Goal: Task Accomplishment & Management: Complete application form

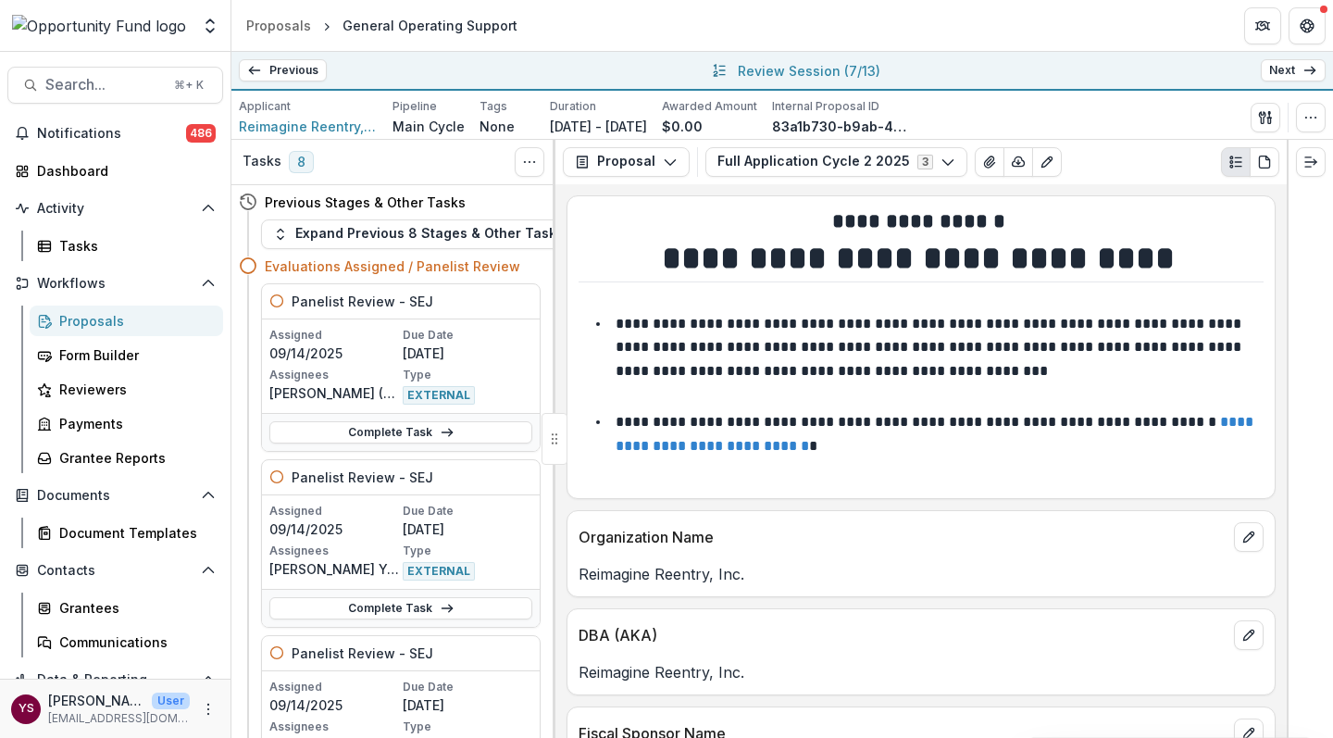
scroll to position [3432, 0]
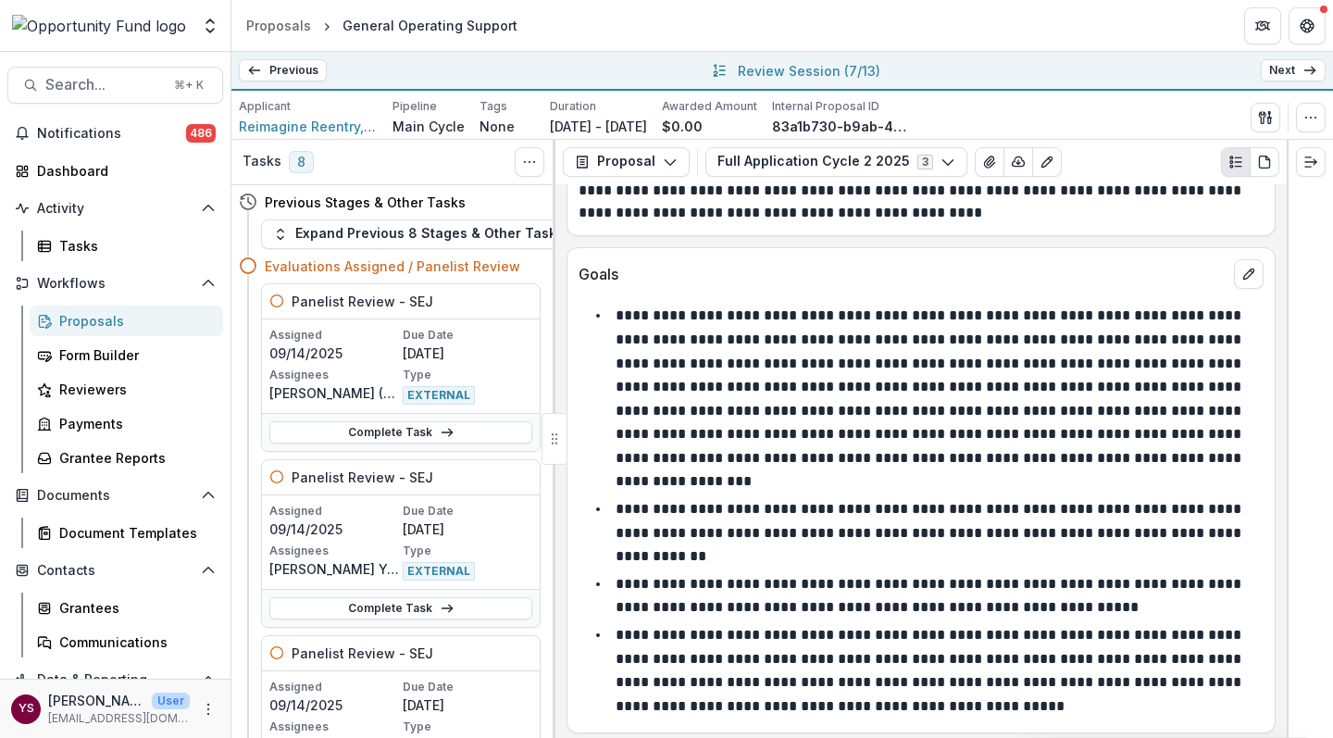
click at [289, 70] on link "Previous" at bounding box center [283, 70] width 88 height 22
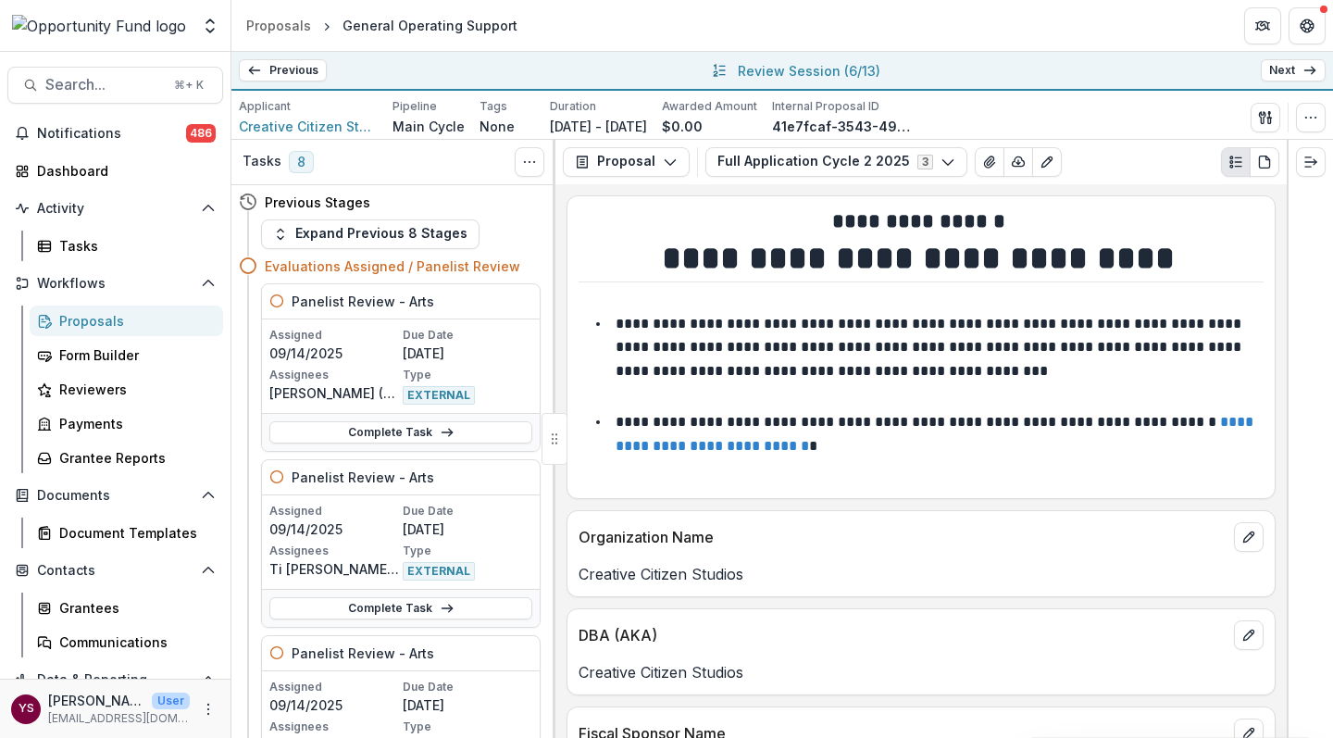
click at [1296, 67] on link "Next" at bounding box center [1292, 70] width 65 height 22
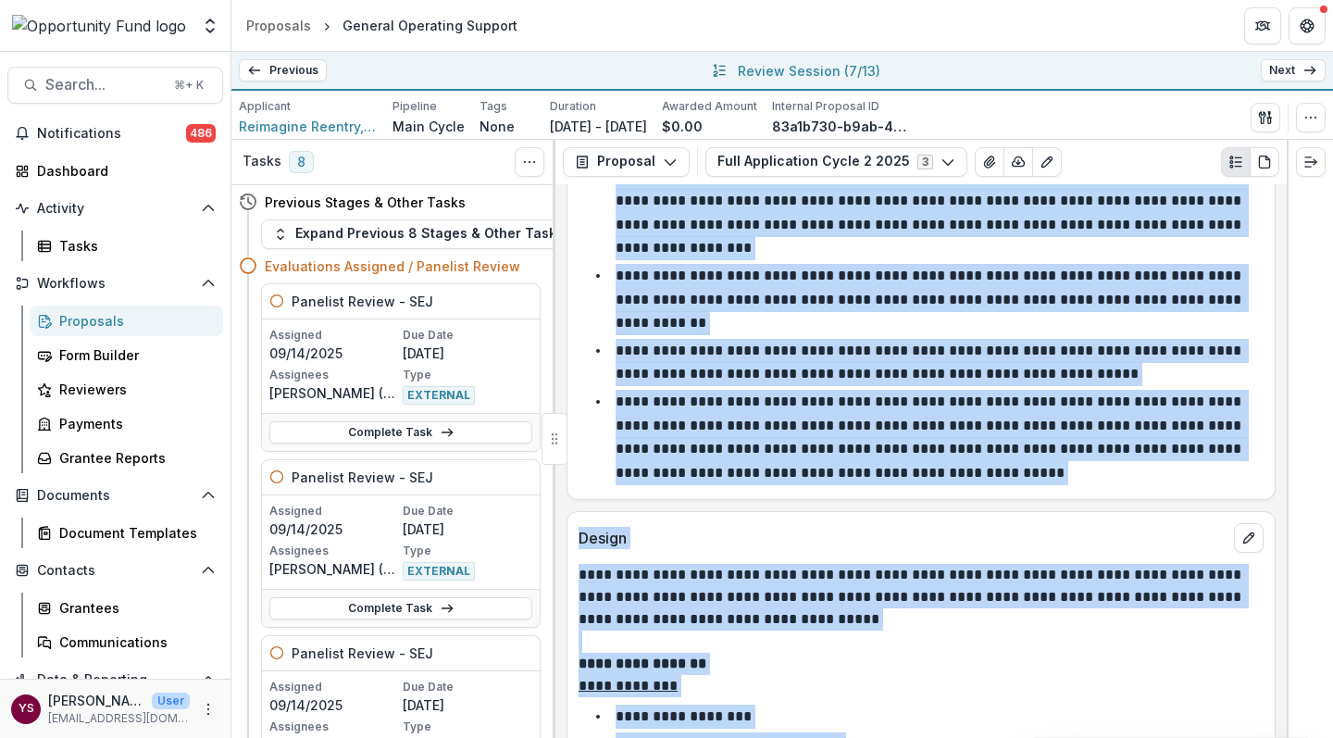
scroll to position [3697, 0]
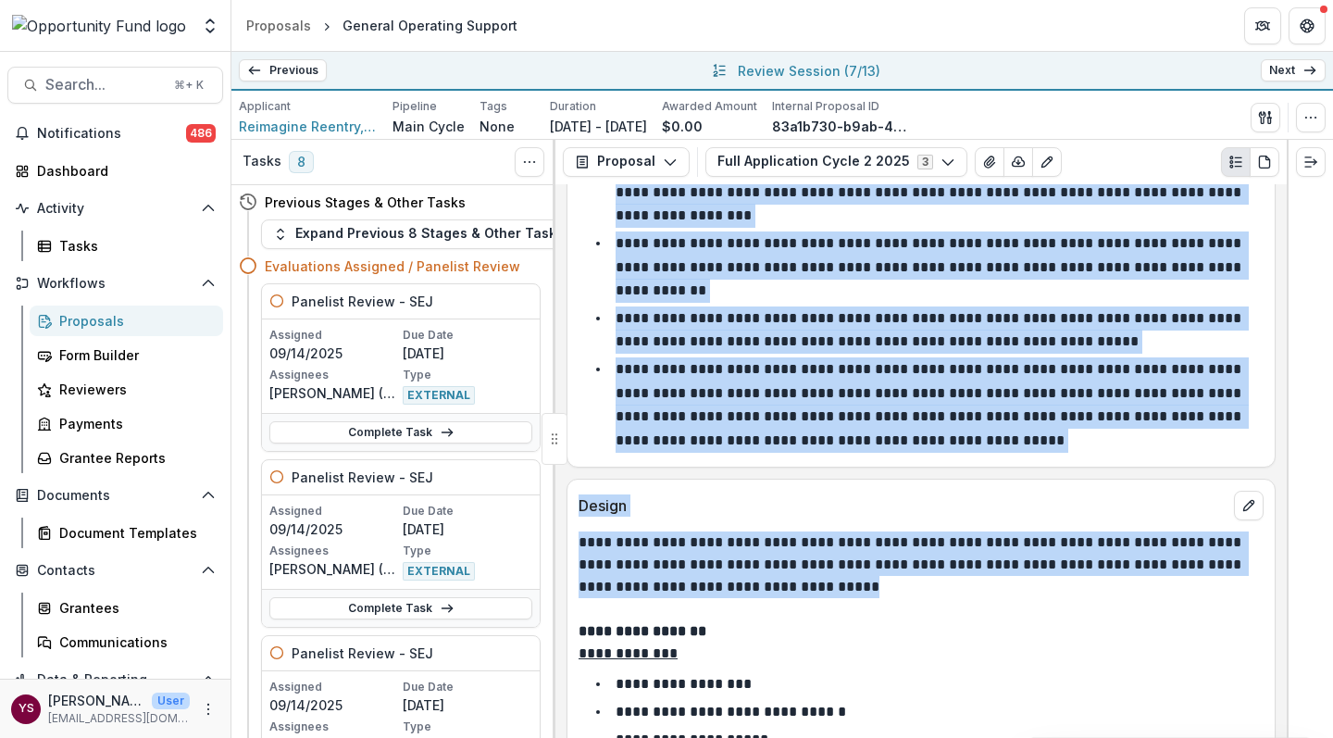
drag, startPoint x: 580, startPoint y: 397, endPoint x: 912, endPoint y: 554, distance: 366.8
click at [912, 554] on div "**********" at bounding box center [920, 460] width 731 height 553
copy div "**********"
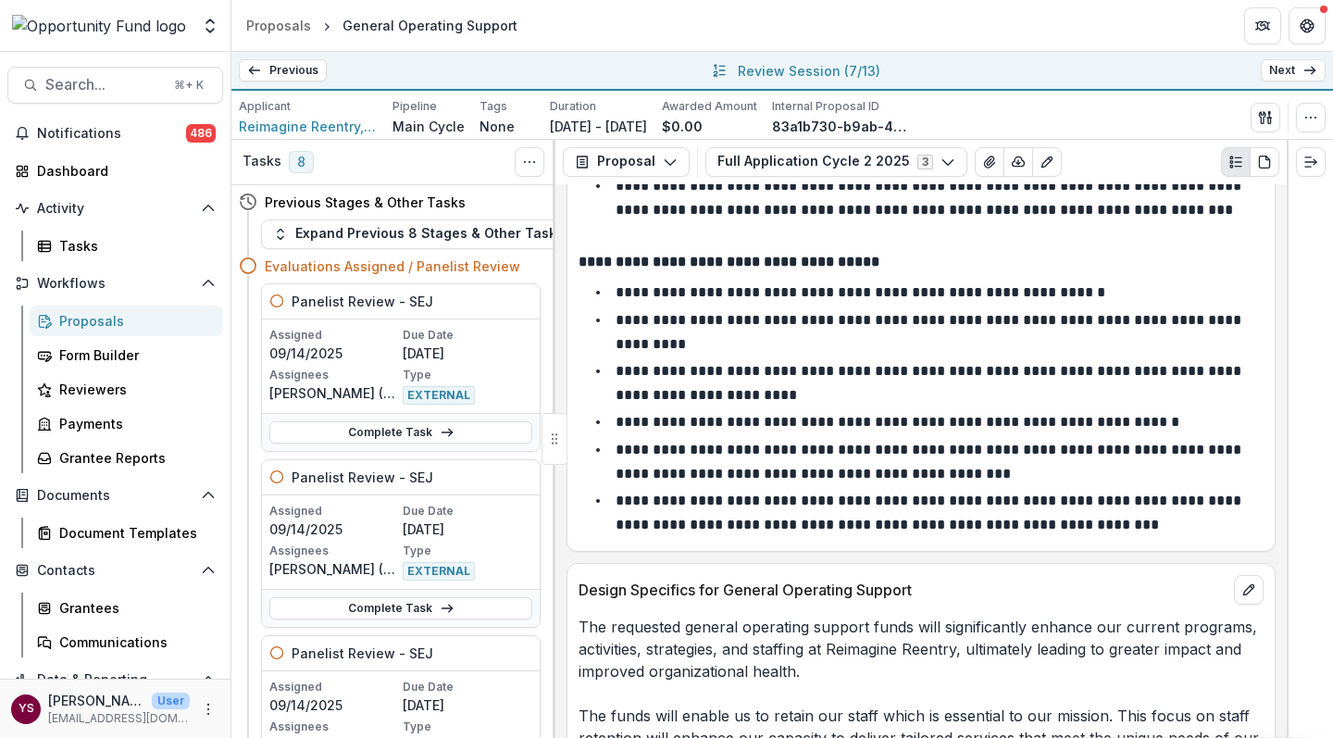
scroll to position [7982, 0]
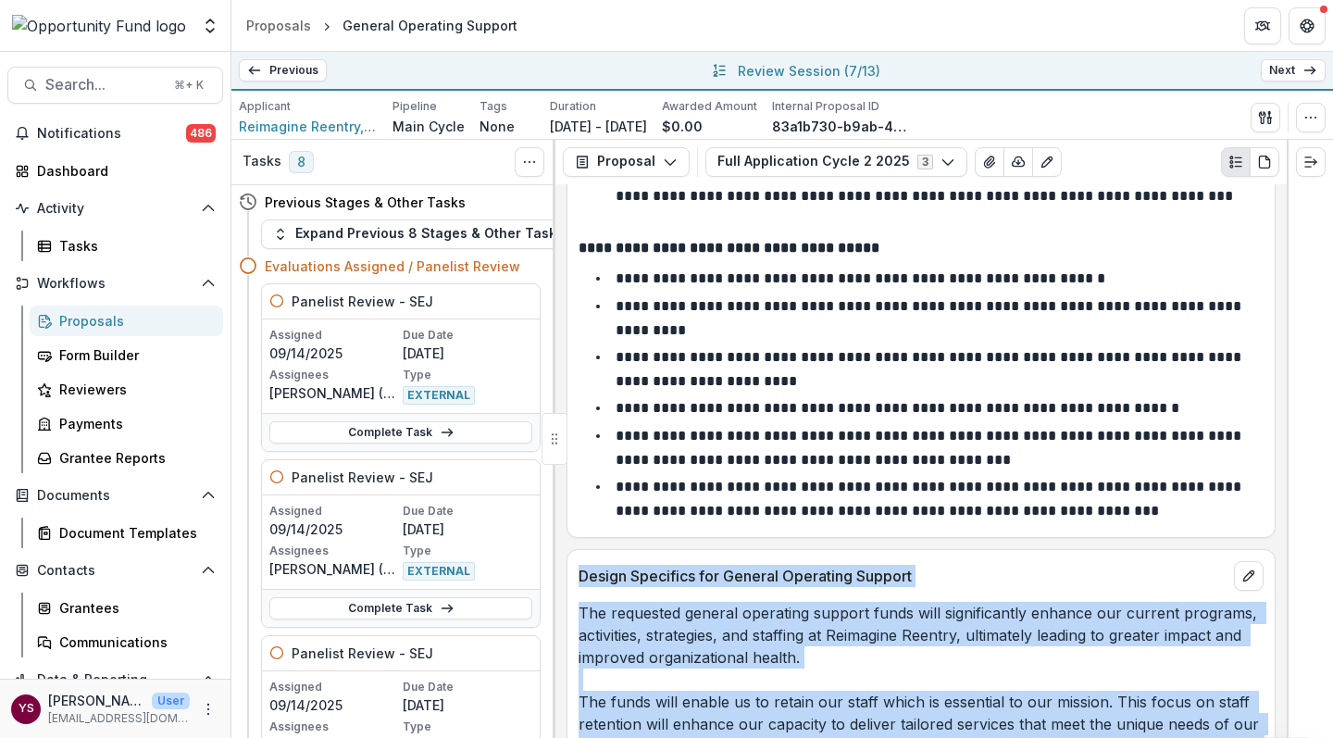
drag, startPoint x: 580, startPoint y: 376, endPoint x: 772, endPoint y: 592, distance: 289.1
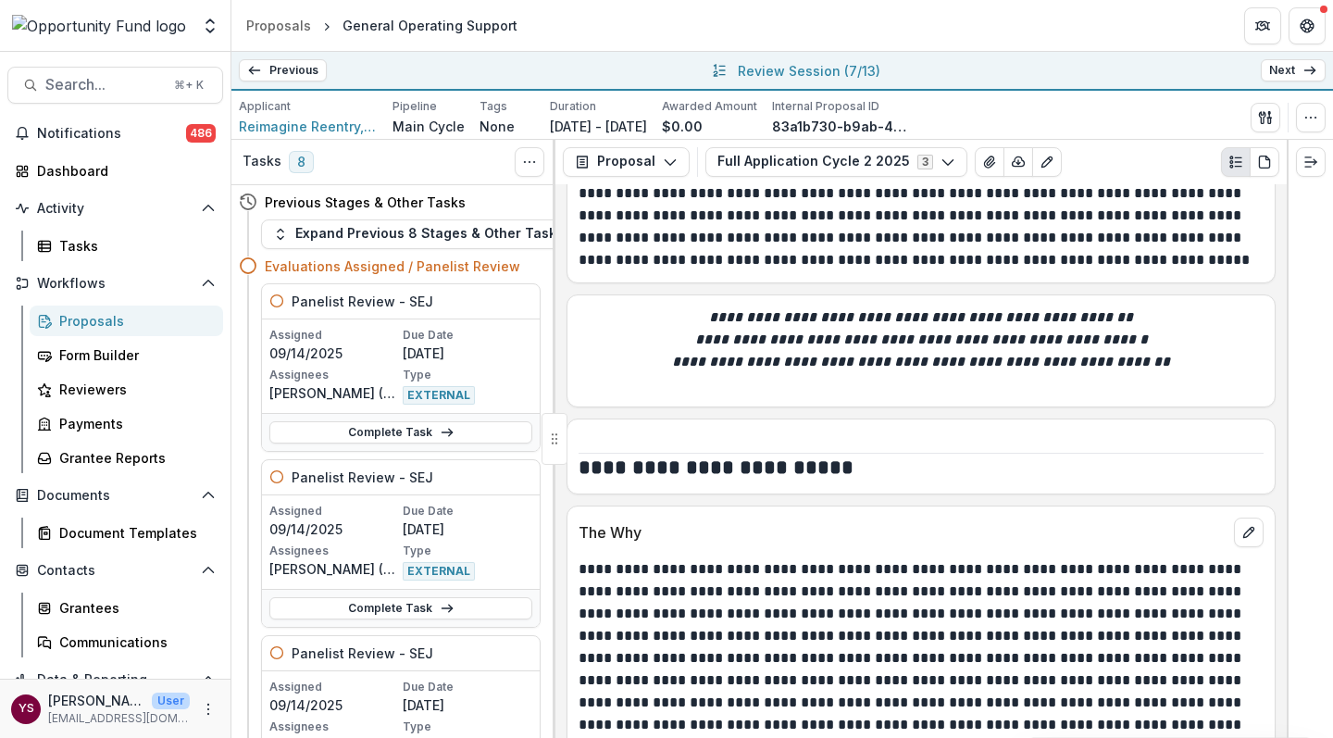
scroll to position [10659, 0]
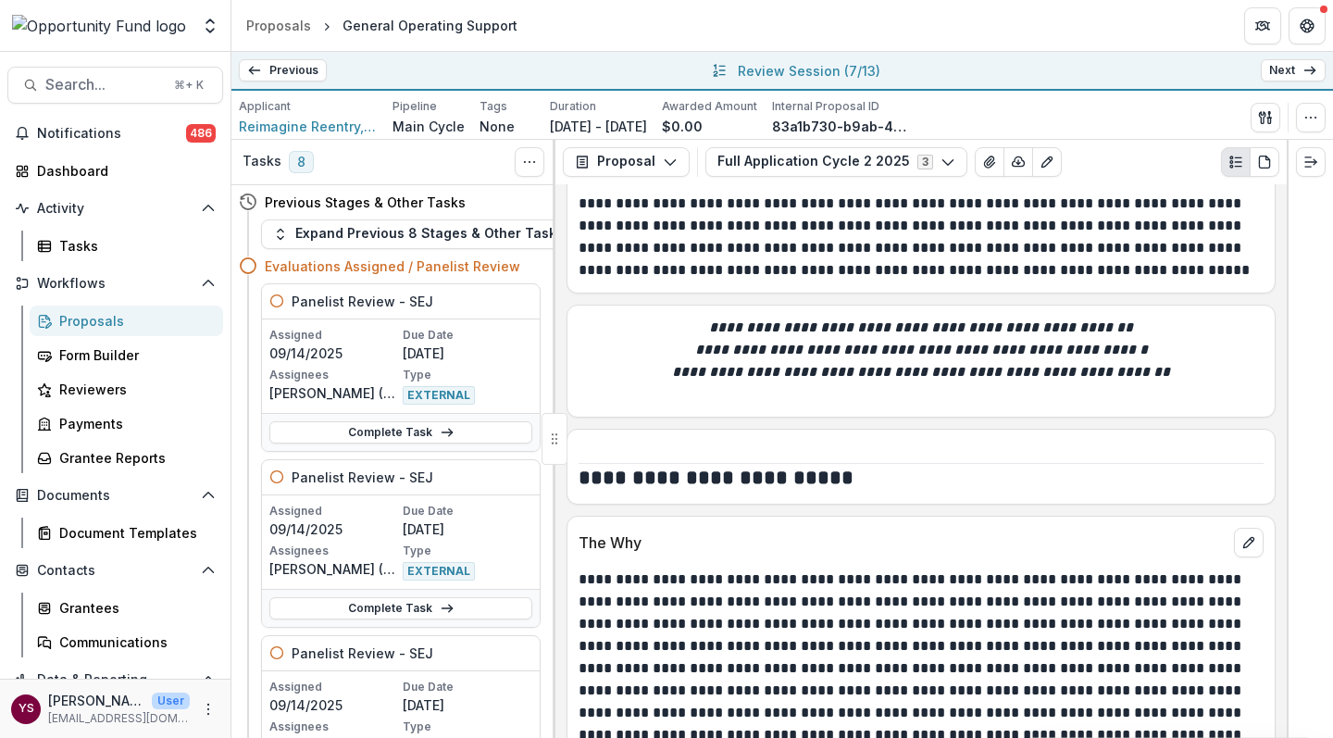
copy div "Design Specifics for General Operating Support The requested general operating …"
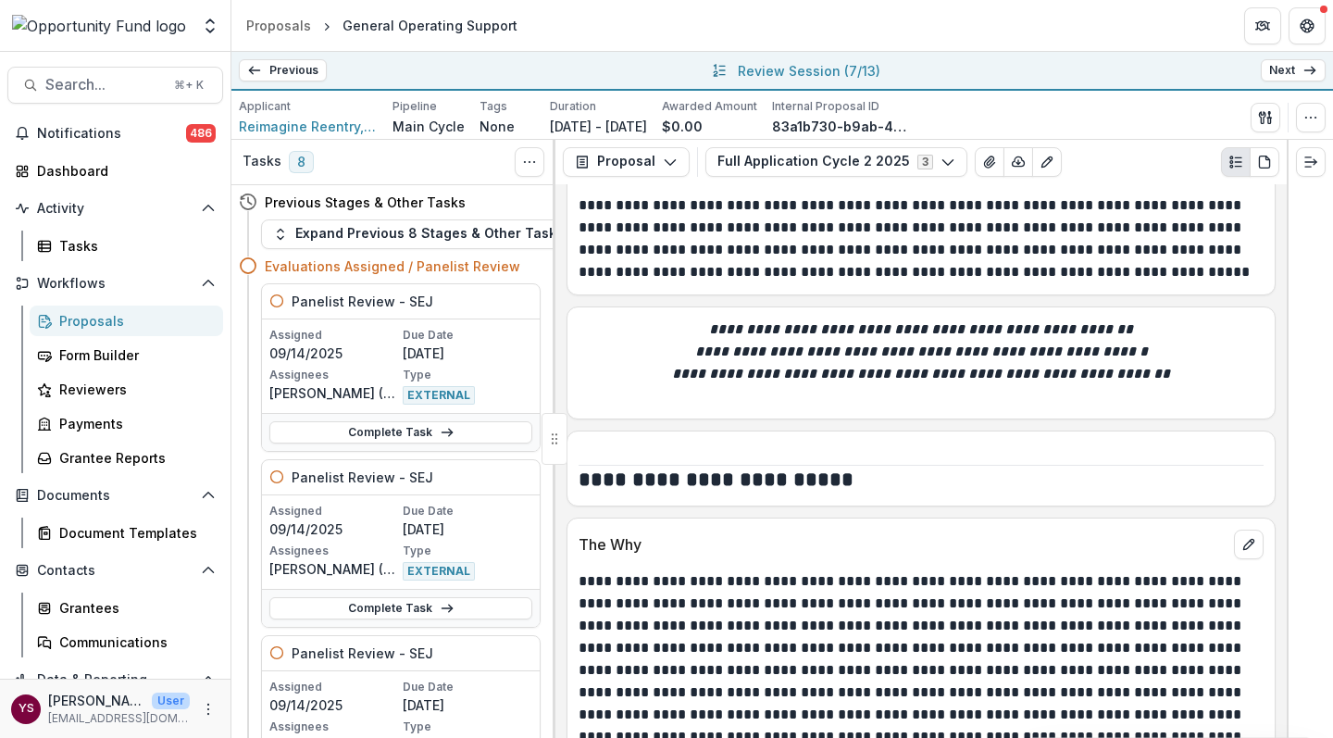
scroll to position [10662, 0]
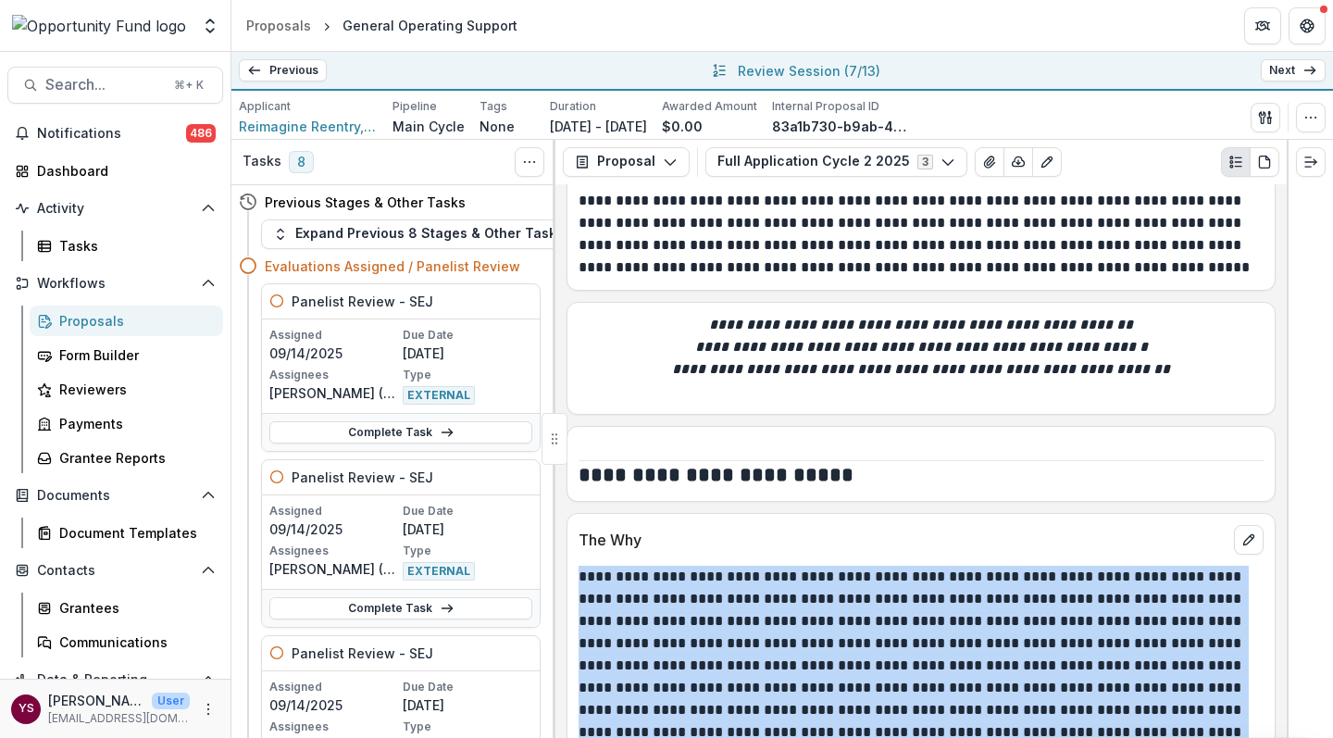
drag, startPoint x: 578, startPoint y: 338, endPoint x: 1154, endPoint y: 513, distance: 601.6
click at [1154, 565] on p "**********" at bounding box center [917, 665] width 679 height 200
copy p "**********"
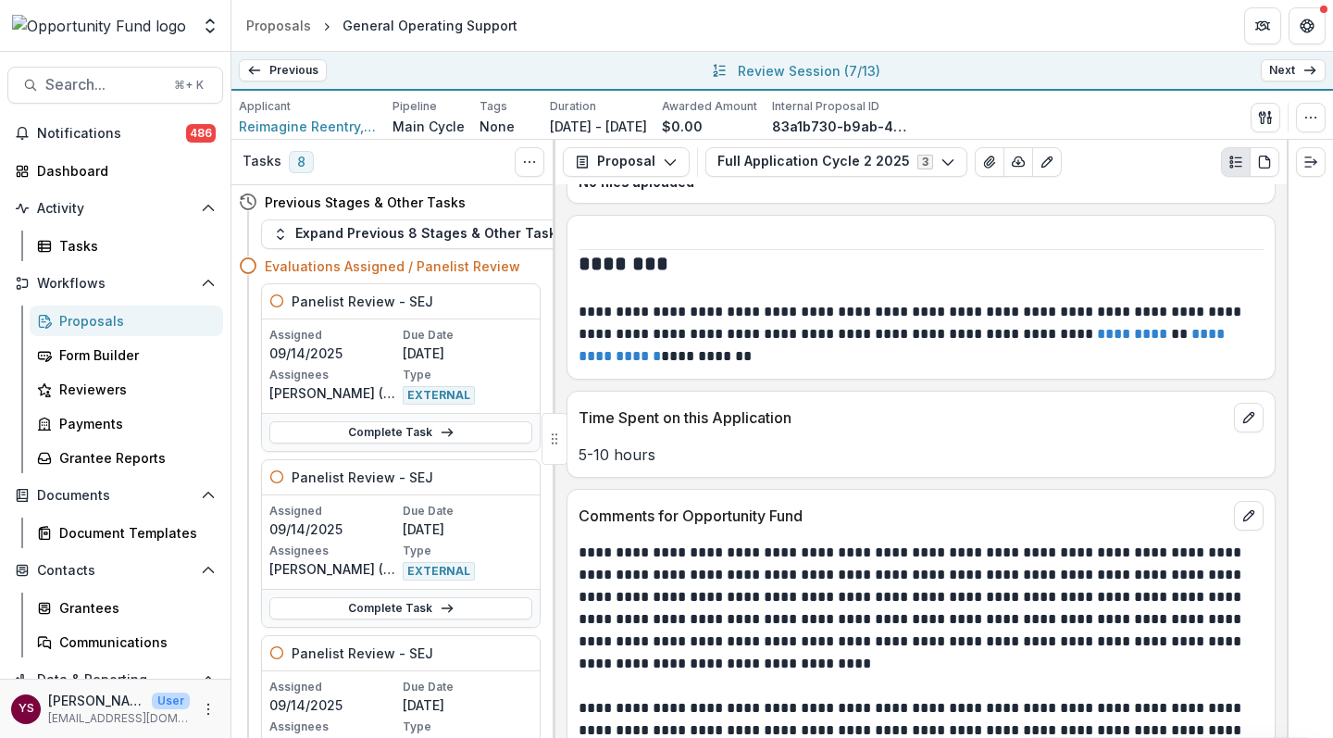
scroll to position [19531, 0]
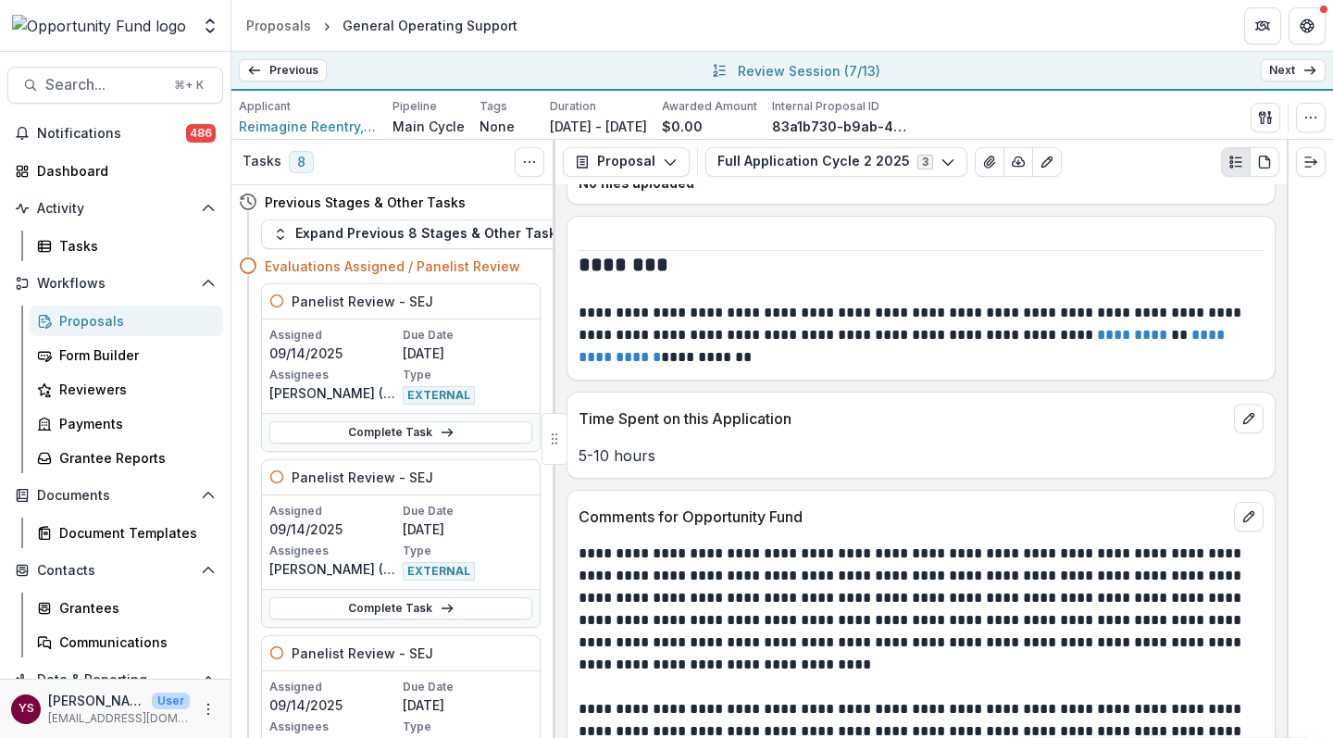
scroll to position [77, 0]
paste textarea "**********"
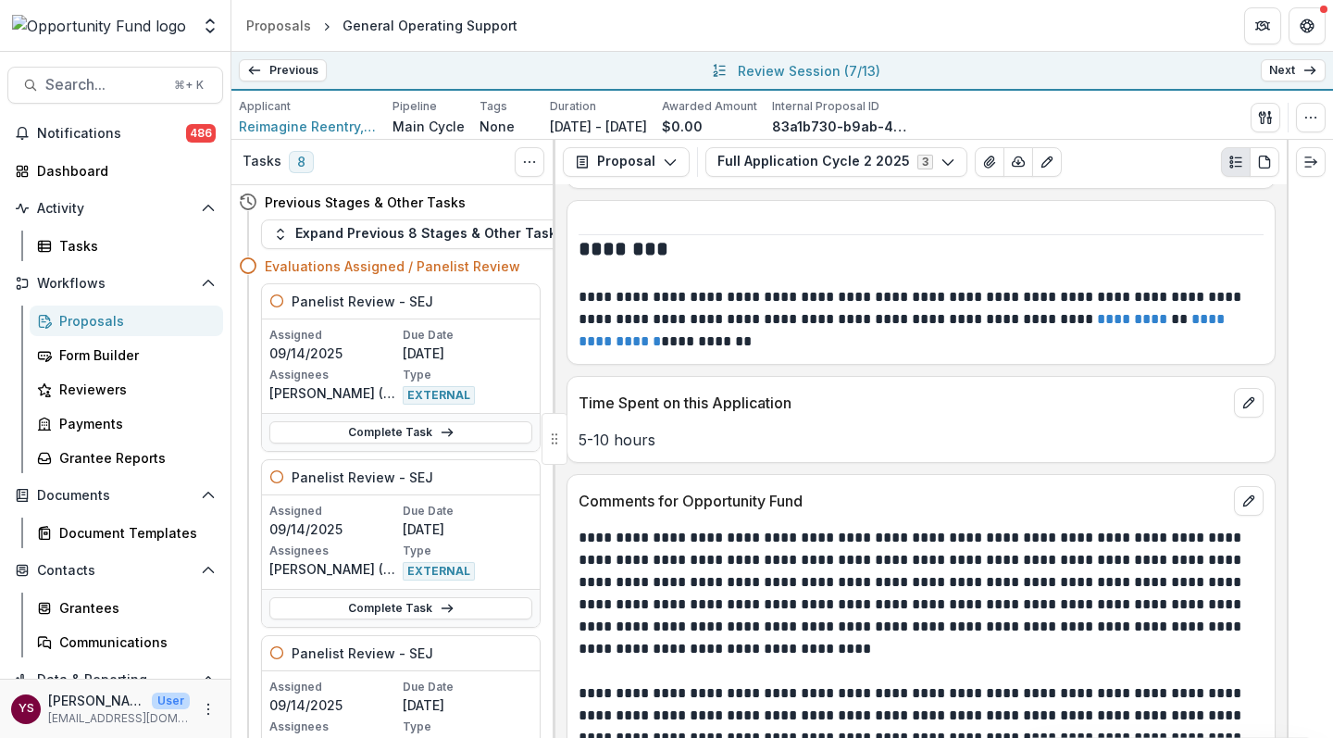
scroll to position [19538, 0]
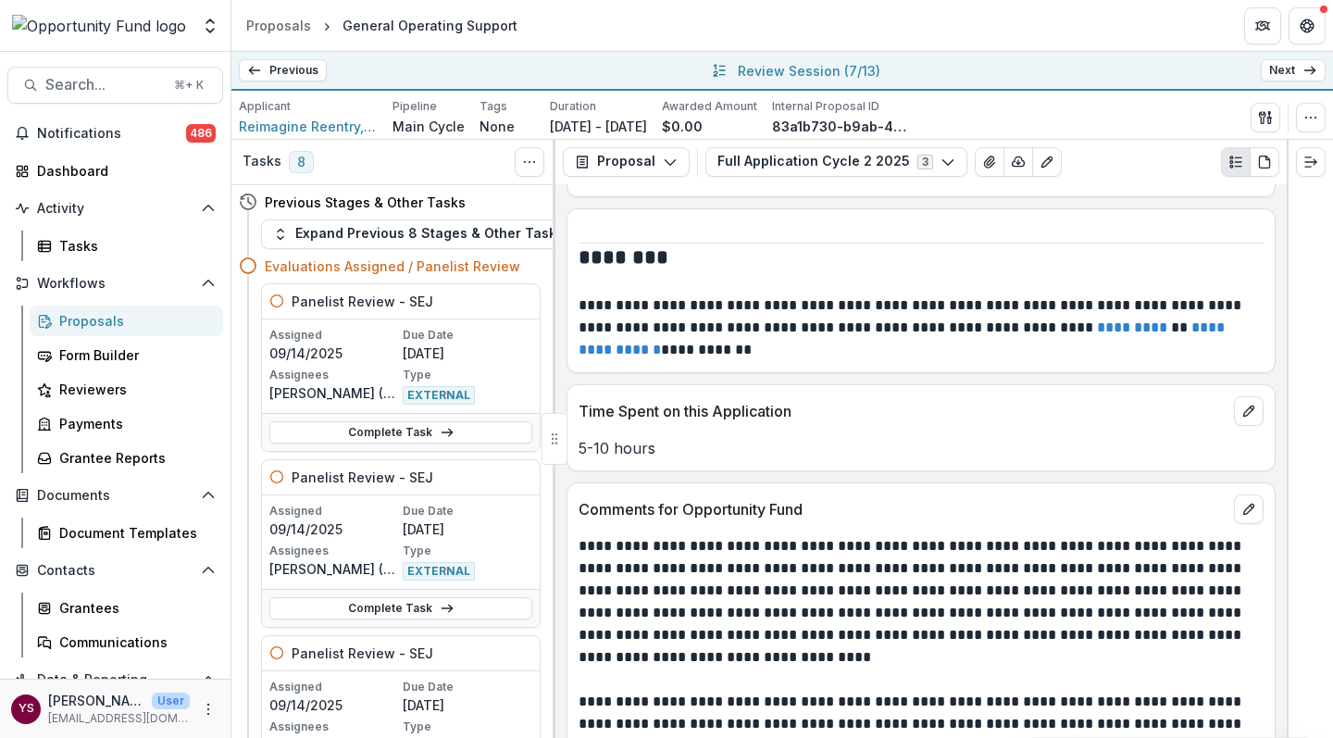
drag, startPoint x: 728, startPoint y: 661, endPoint x: 770, endPoint y: 661, distance: 41.6
drag, startPoint x: 983, startPoint y: 637, endPoint x: 1020, endPoint y: 637, distance: 37.0
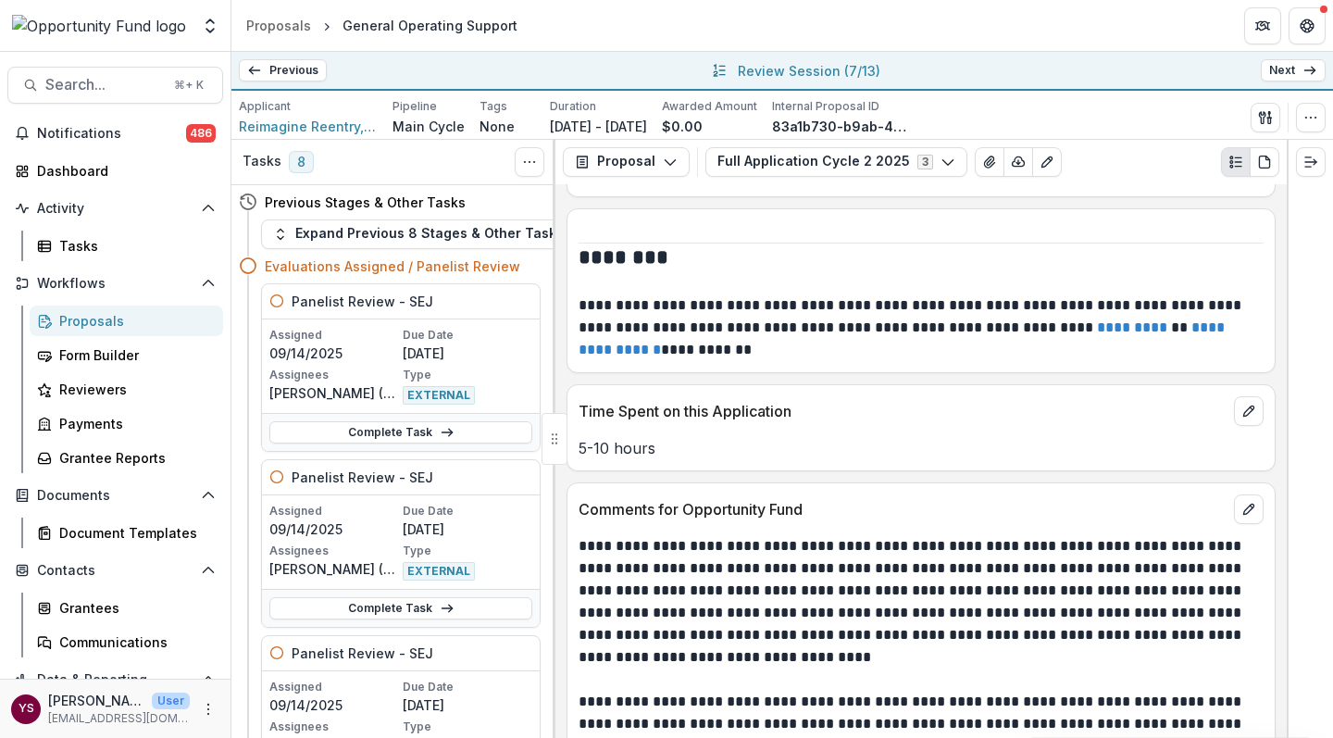
drag, startPoint x: 892, startPoint y: 639, endPoint x: 958, endPoint y: 636, distance: 65.8
drag, startPoint x: 901, startPoint y: 639, endPoint x: 943, endPoint y: 639, distance: 41.6
drag, startPoint x: 663, startPoint y: 619, endPoint x: 1138, endPoint y: 614, distance: 475.7
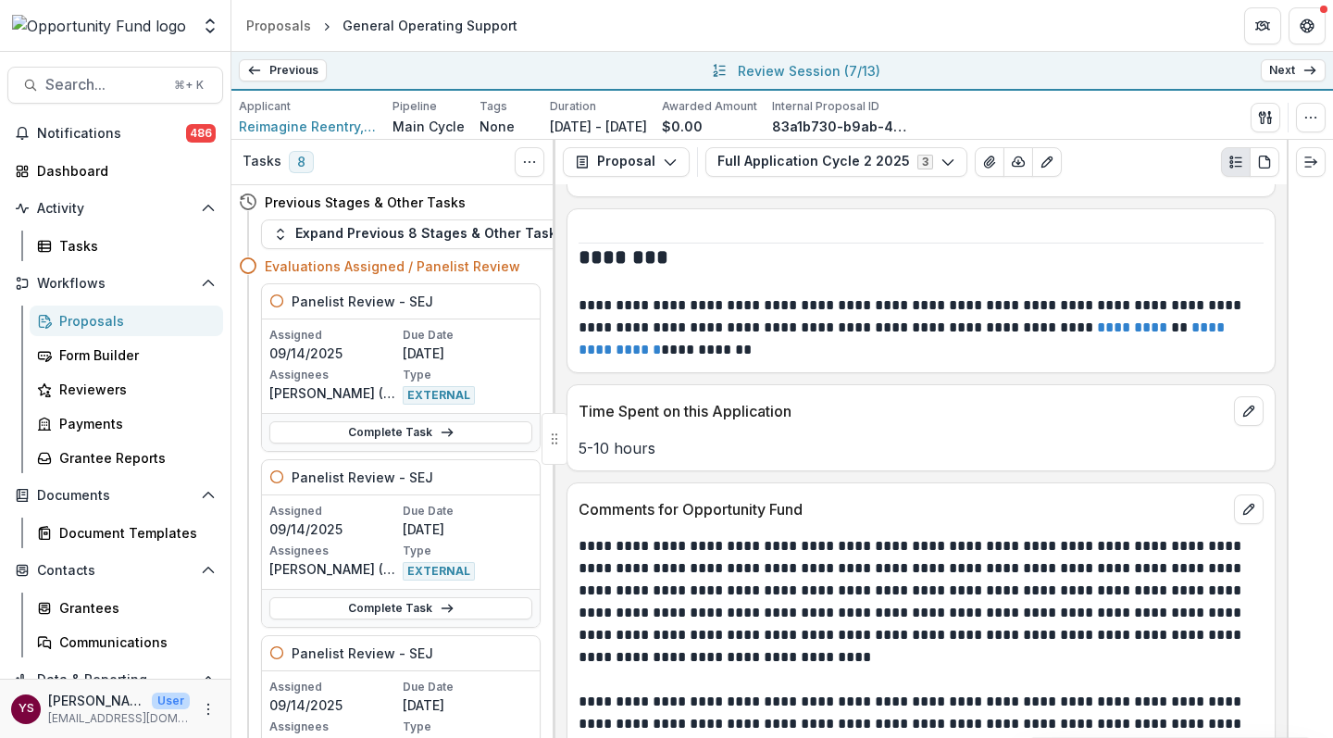
drag, startPoint x: 863, startPoint y: 618, endPoint x: 918, endPoint y: 622, distance: 54.7
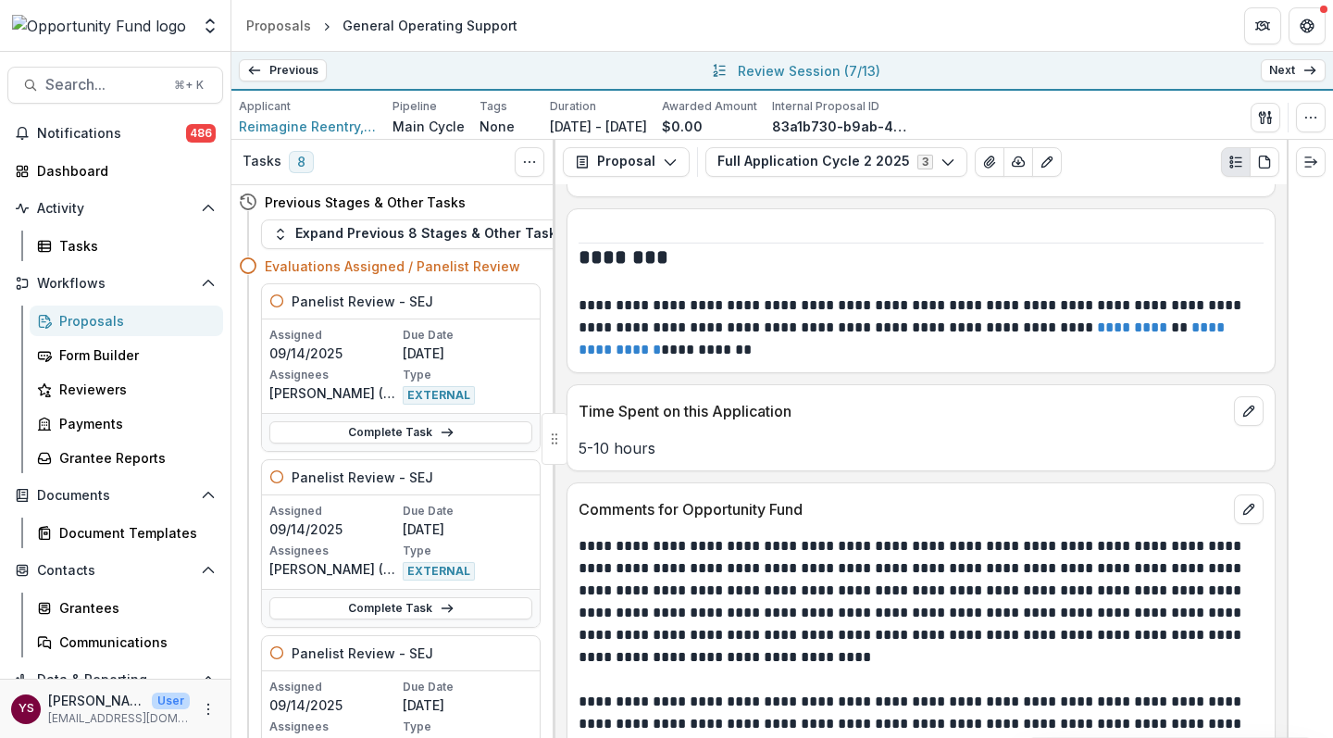
drag, startPoint x: 638, startPoint y: 657, endPoint x: 694, endPoint y: 657, distance: 56.5
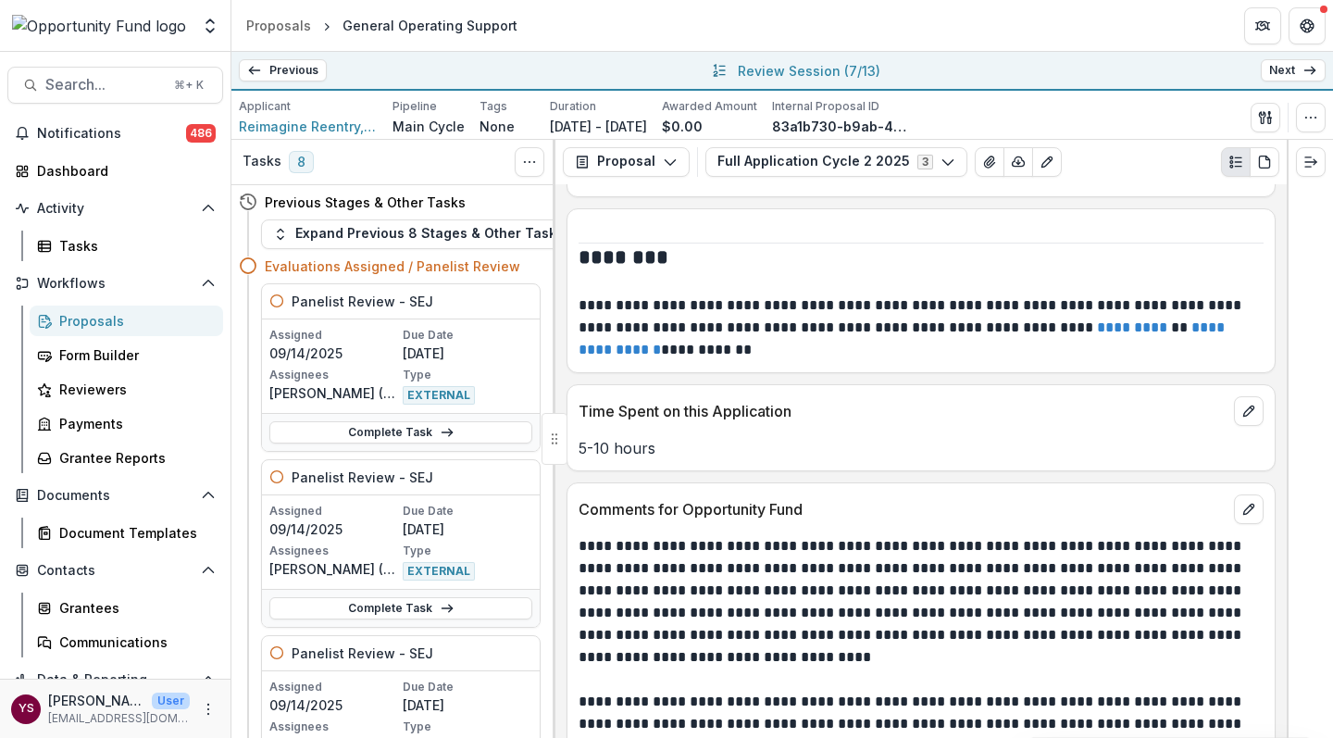
scroll to position [161, 0]
drag, startPoint x: 854, startPoint y: 628, endPoint x: 896, endPoint y: 629, distance: 41.7
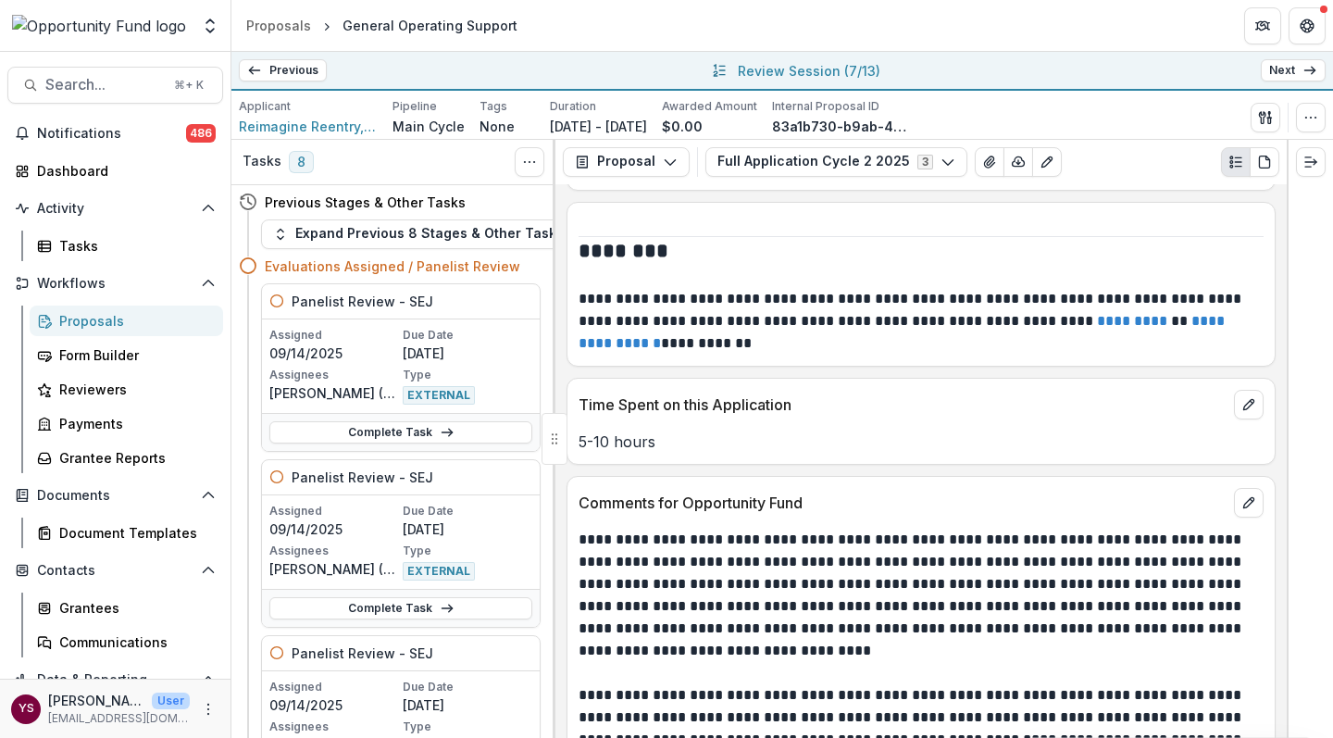
scroll to position [292, 0]
drag, startPoint x: 771, startPoint y: 631, endPoint x: 837, endPoint y: 633, distance: 65.7
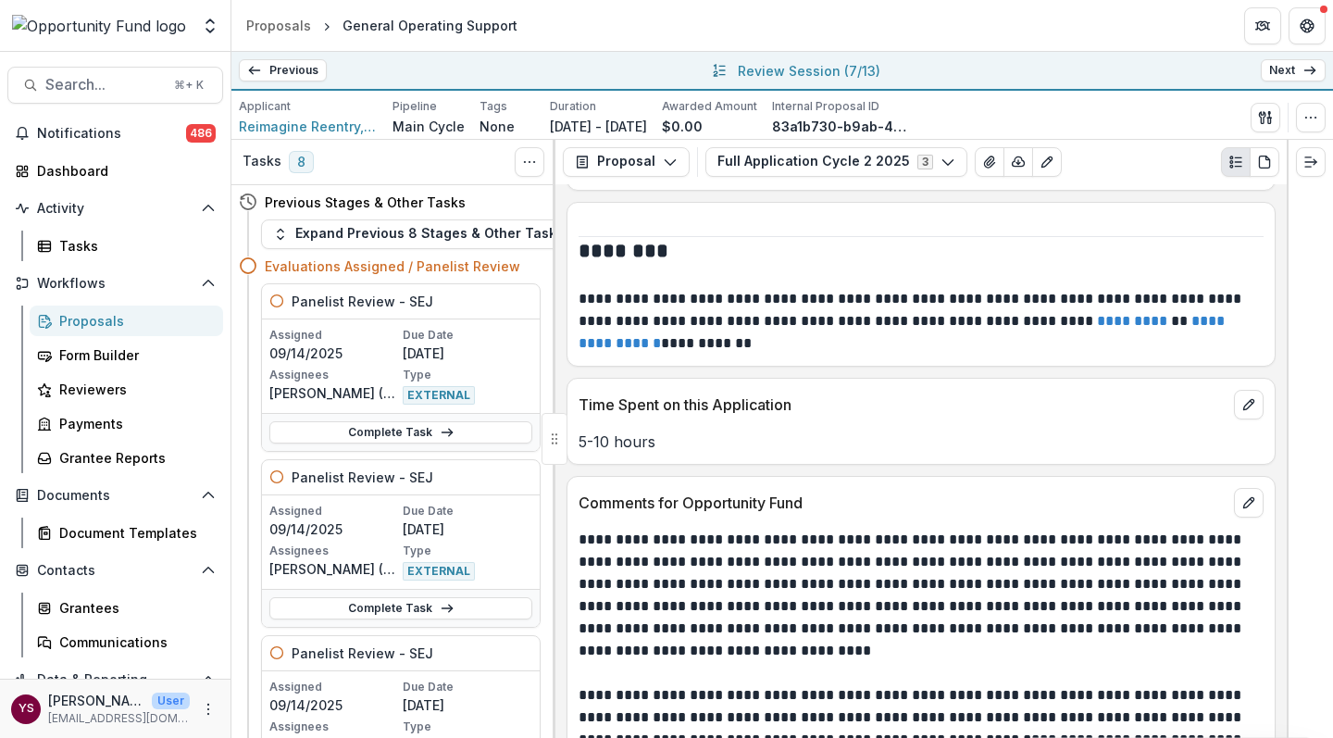
drag, startPoint x: 784, startPoint y: 633, endPoint x: 826, endPoint y: 632, distance: 42.6
drag, startPoint x: 793, startPoint y: 631, endPoint x: 809, endPoint y: 630, distance: 15.8
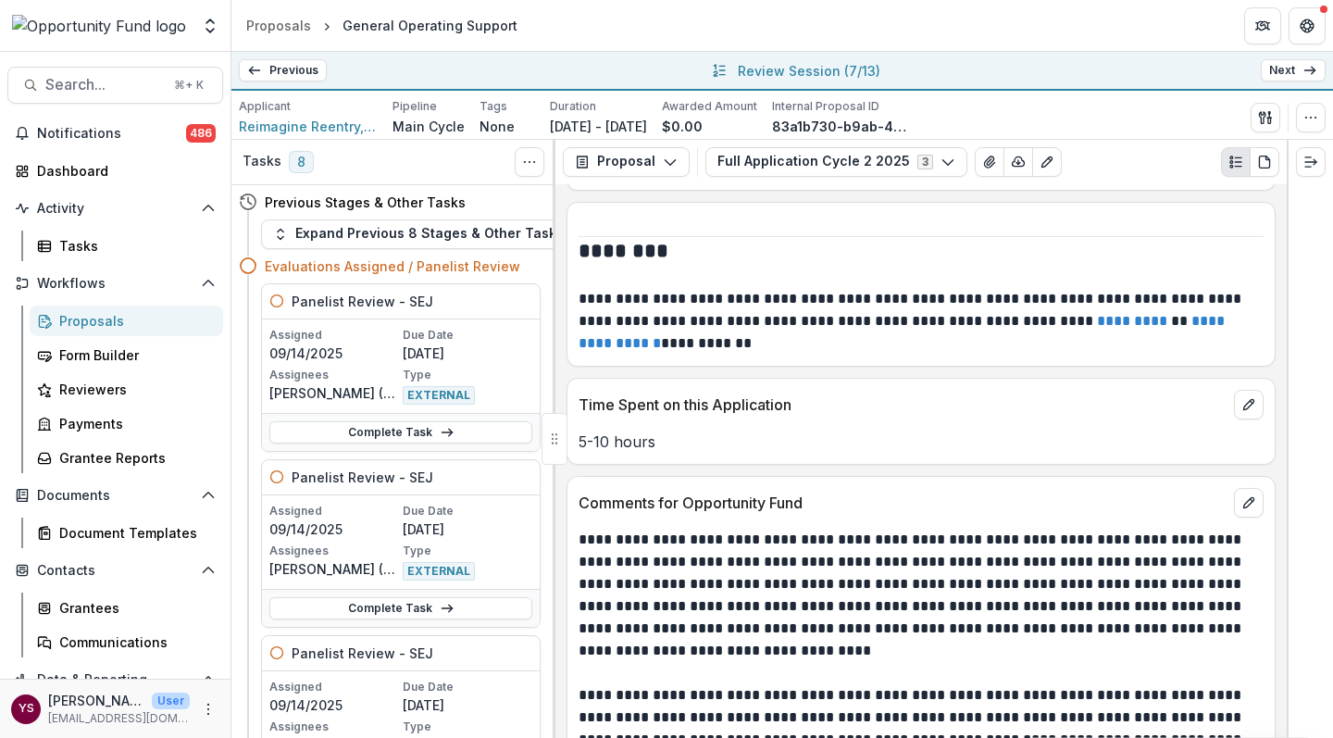
drag, startPoint x: 696, startPoint y: 655, endPoint x: 677, endPoint y: 656, distance: 18.5
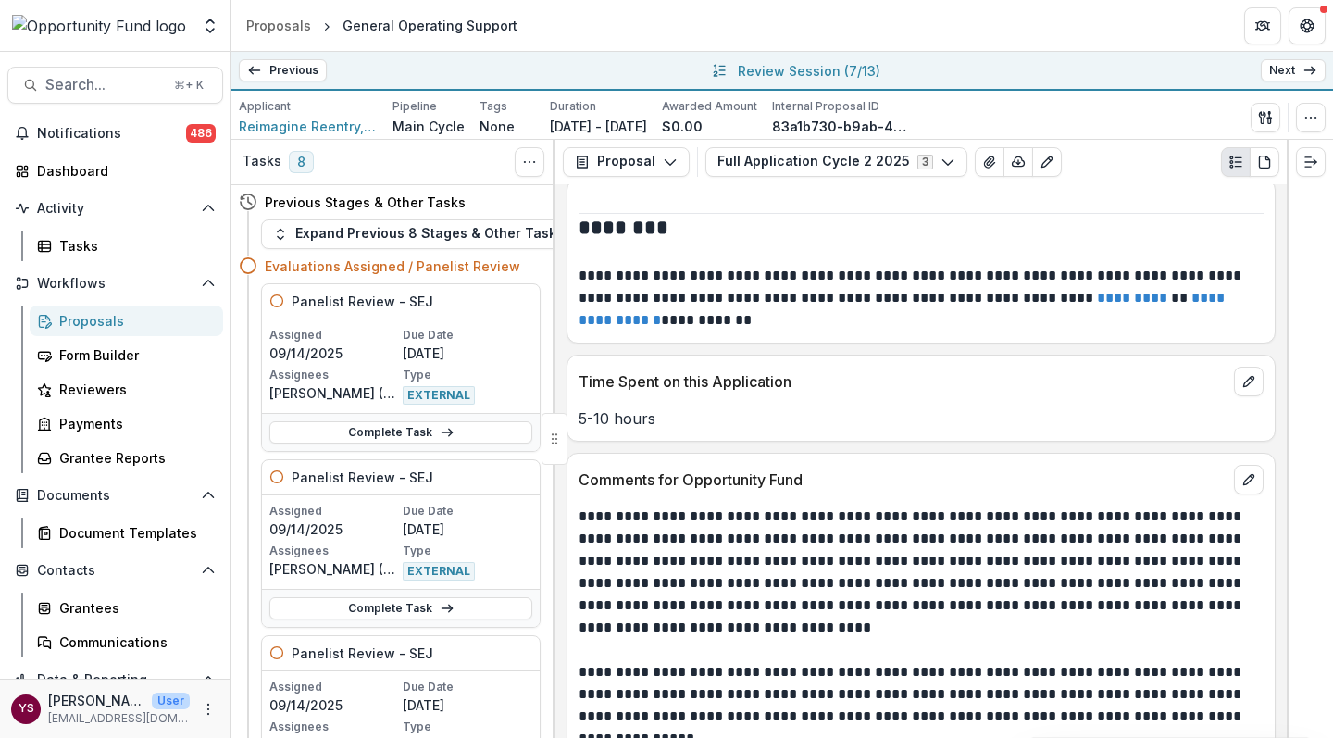
scroll to position [19579, 0]
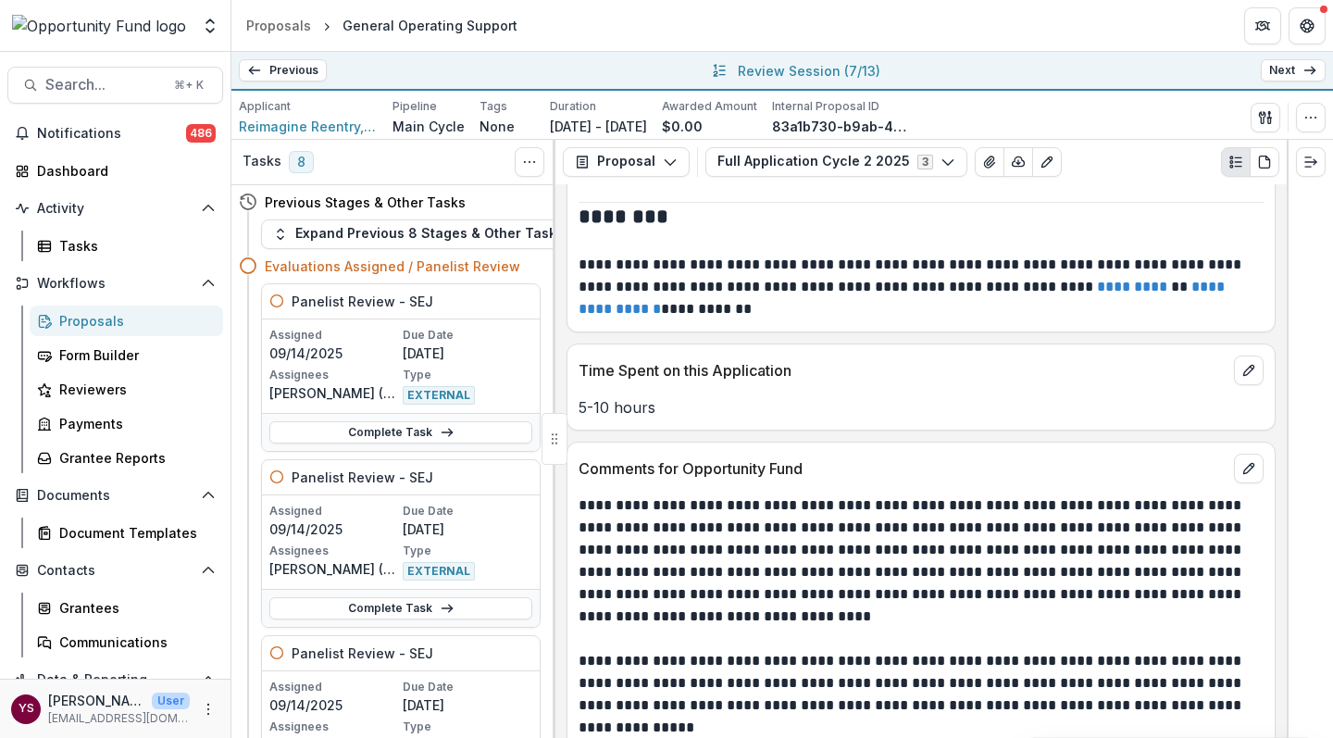
paste textarea "**********"
drag, startPoint x: 953, startPoint y: 590, endPoint x: 1043, endPoint y: 590, distance: 89.8
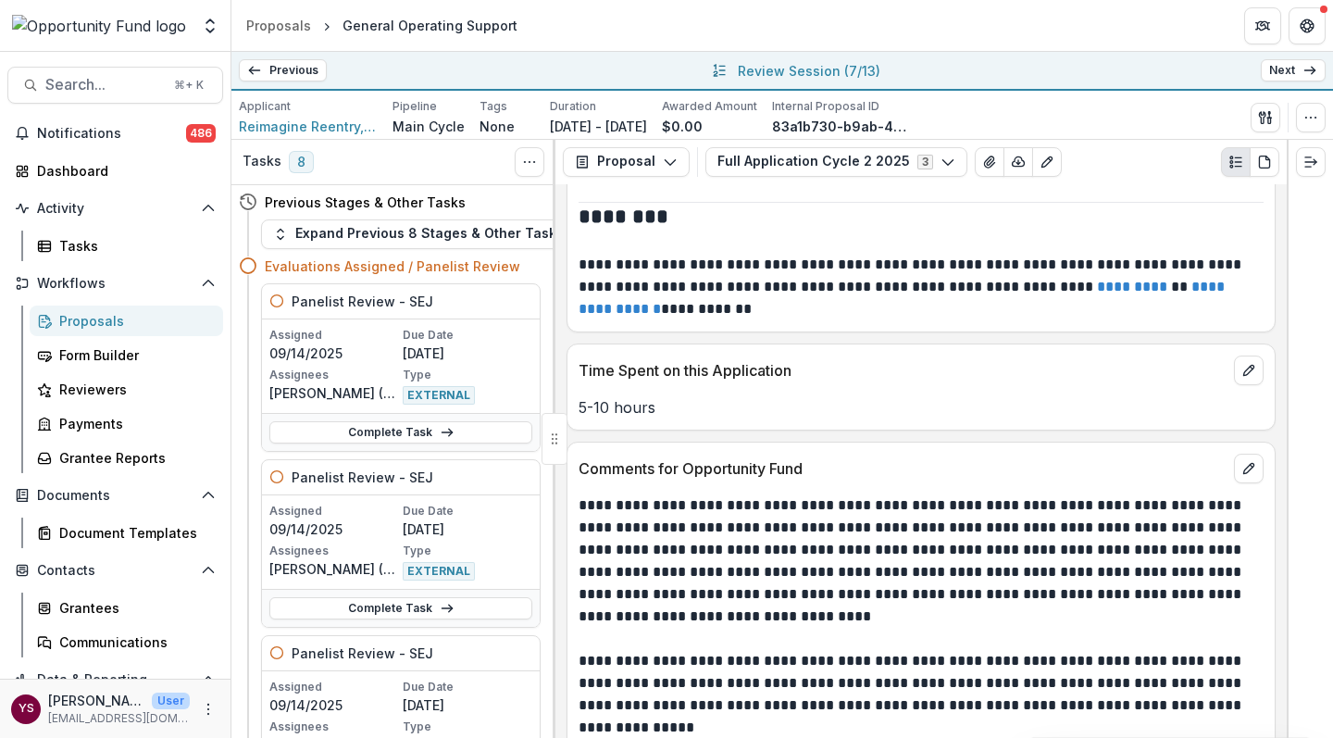
scroll to position [566, 0]
drag, startPoint x: 1054, startPoint y: 610, endPoint x: 1113, endPoint y: 609, distance: 59.2
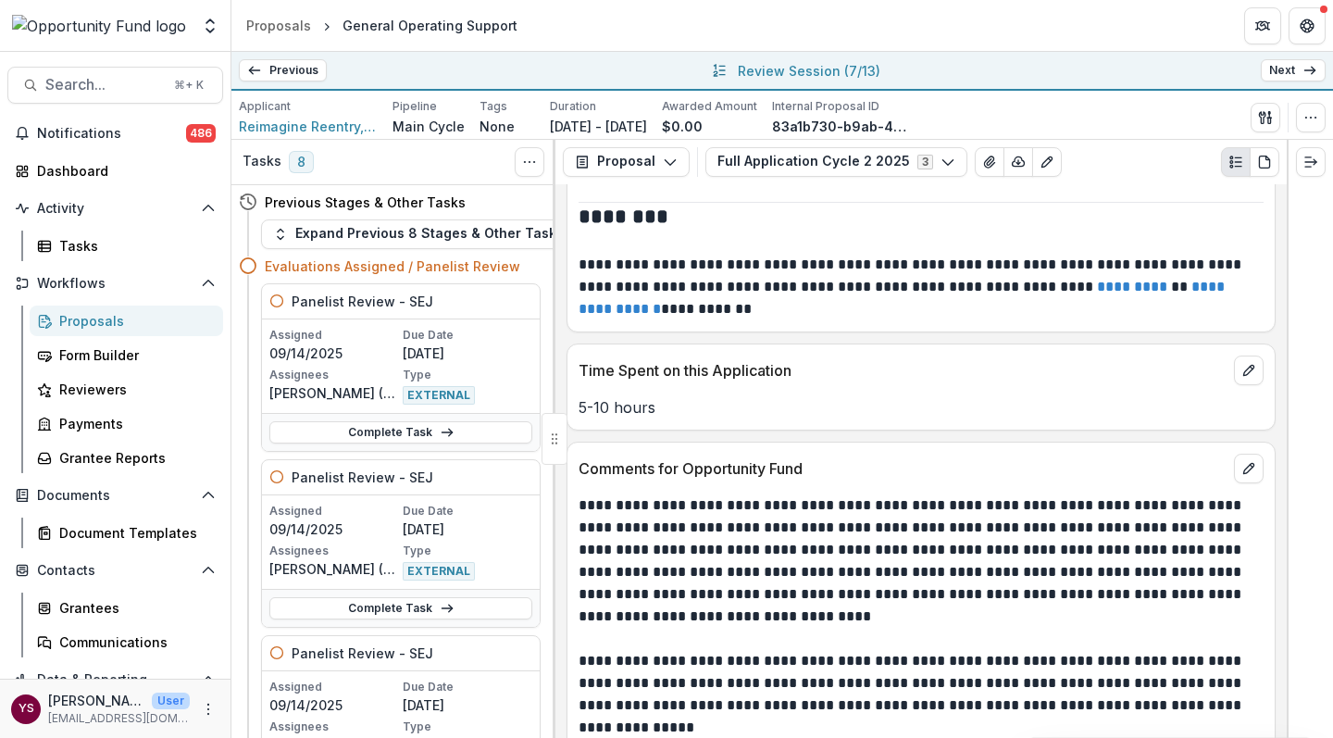
drag, startPoint x: 831, startPoint y: 588, endPoint x: 887, endPoint y: 603, distance: 57.7
drag, startPoint x: 812, startPoint y: 601, endPoint x: 1021, endPoint y: 609, distance: 209.3
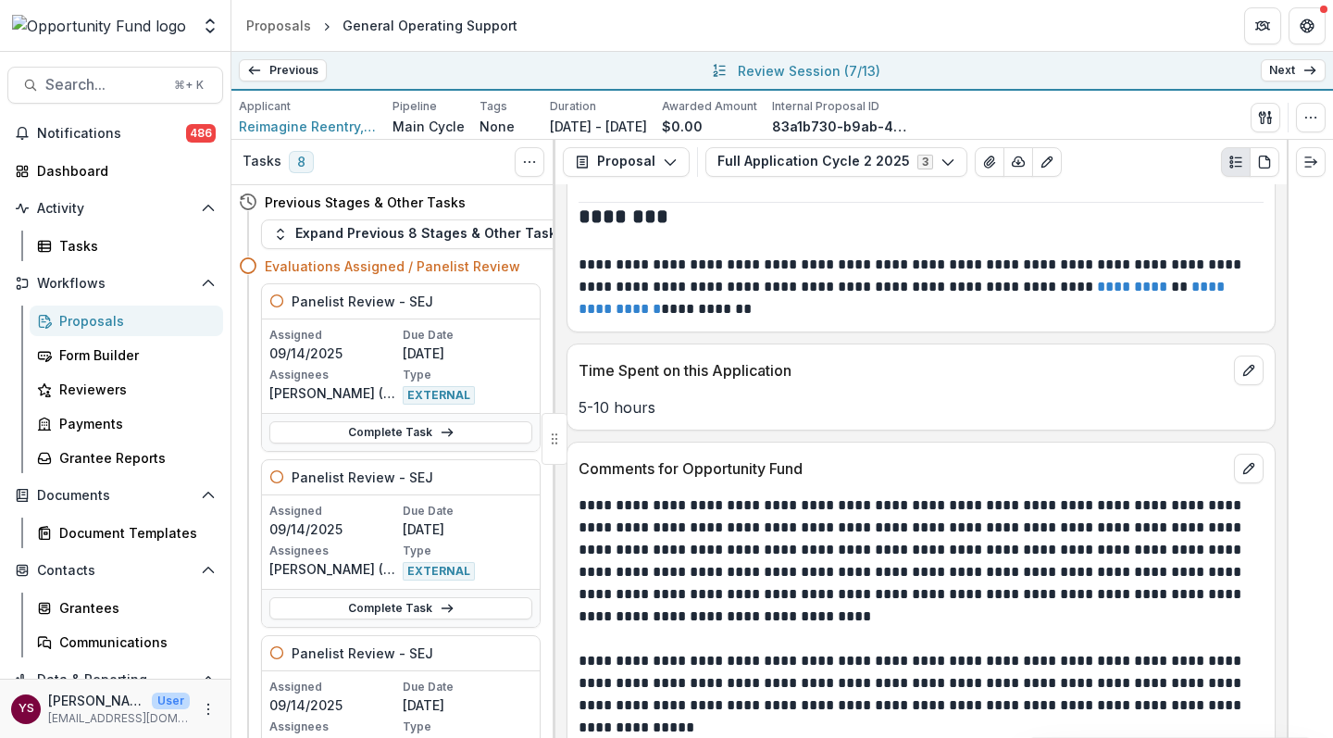
drag, startPoint x: 900, startPoint y: 603, endPoint x: 1099, endPoint y: 588, distance: 199.6
drag, startPoint x: 900, startPoint y: 601, endPoint x: 1099, endPoint y: 604, distance: 199.0
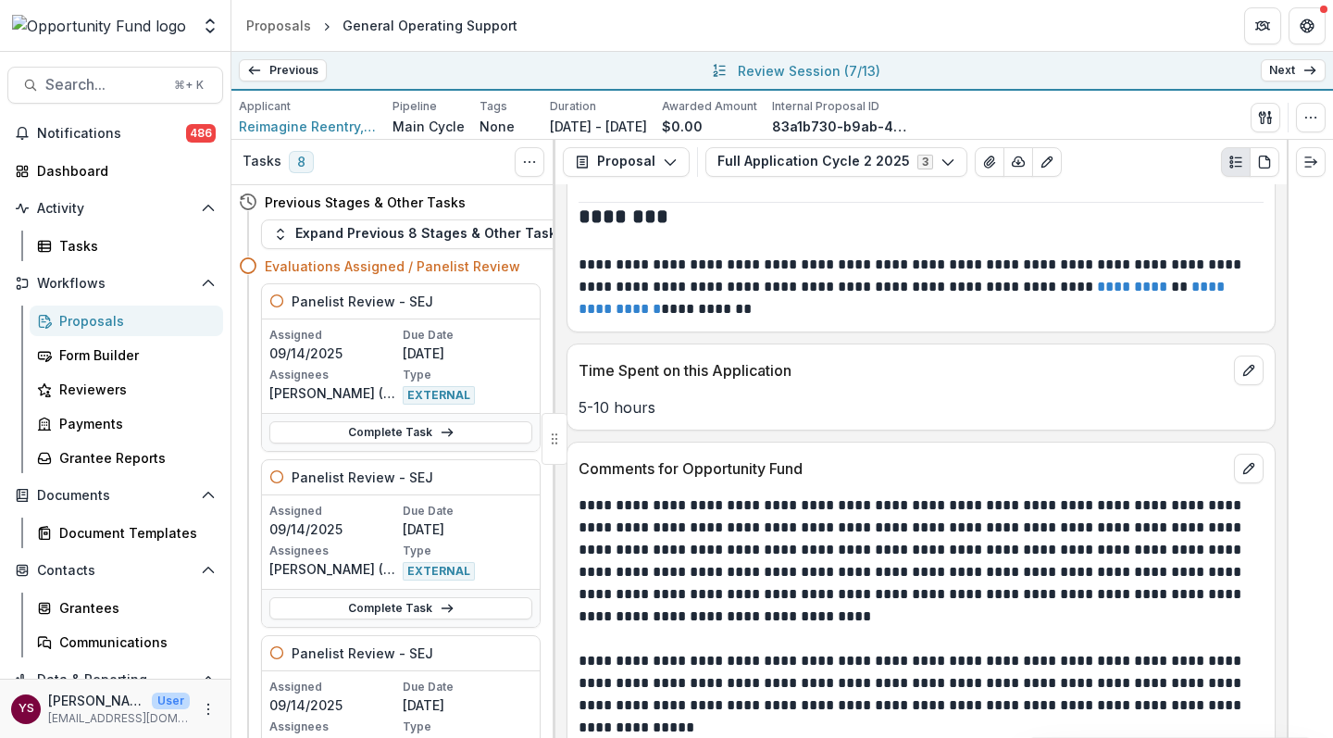
paste textarea "**********"
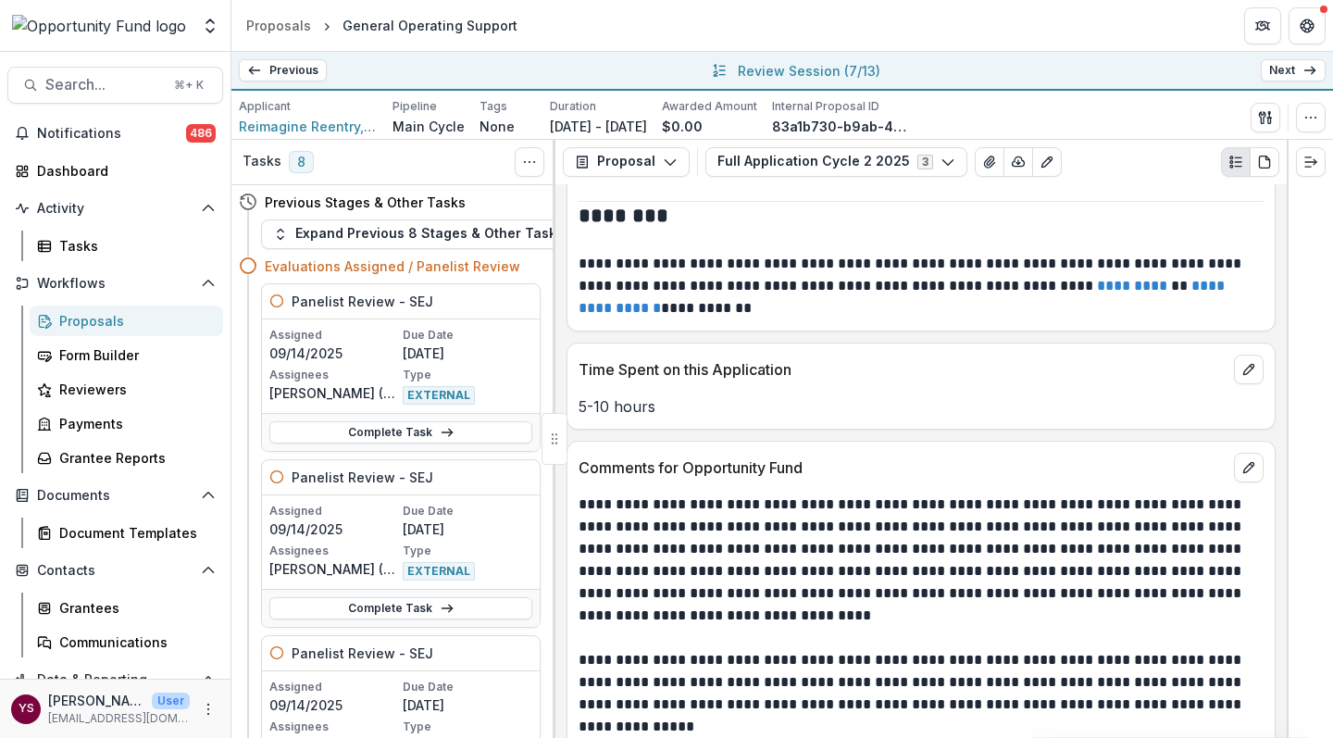
drag, startPoint x: 969, startPoint y: 607, endPoint x: 1004, endPoint y: 610, distance: 35.3
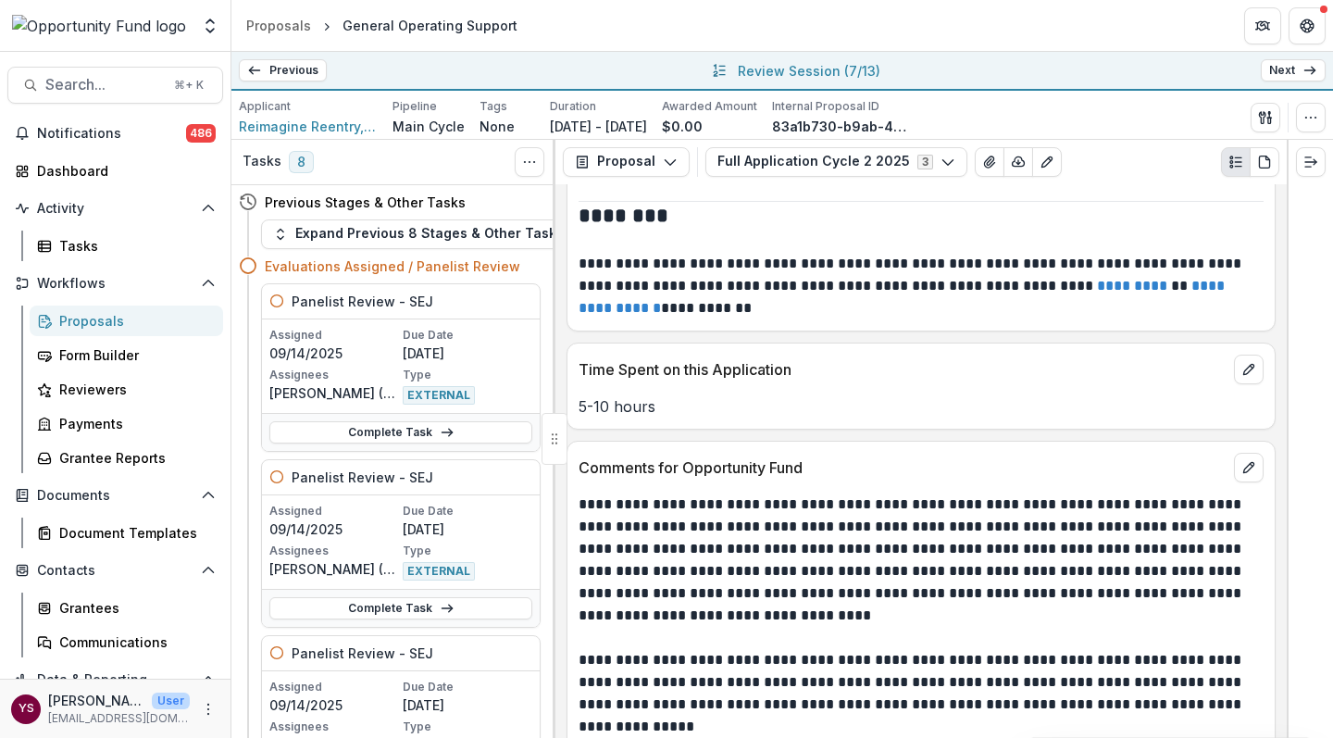
paste textarea "**********"
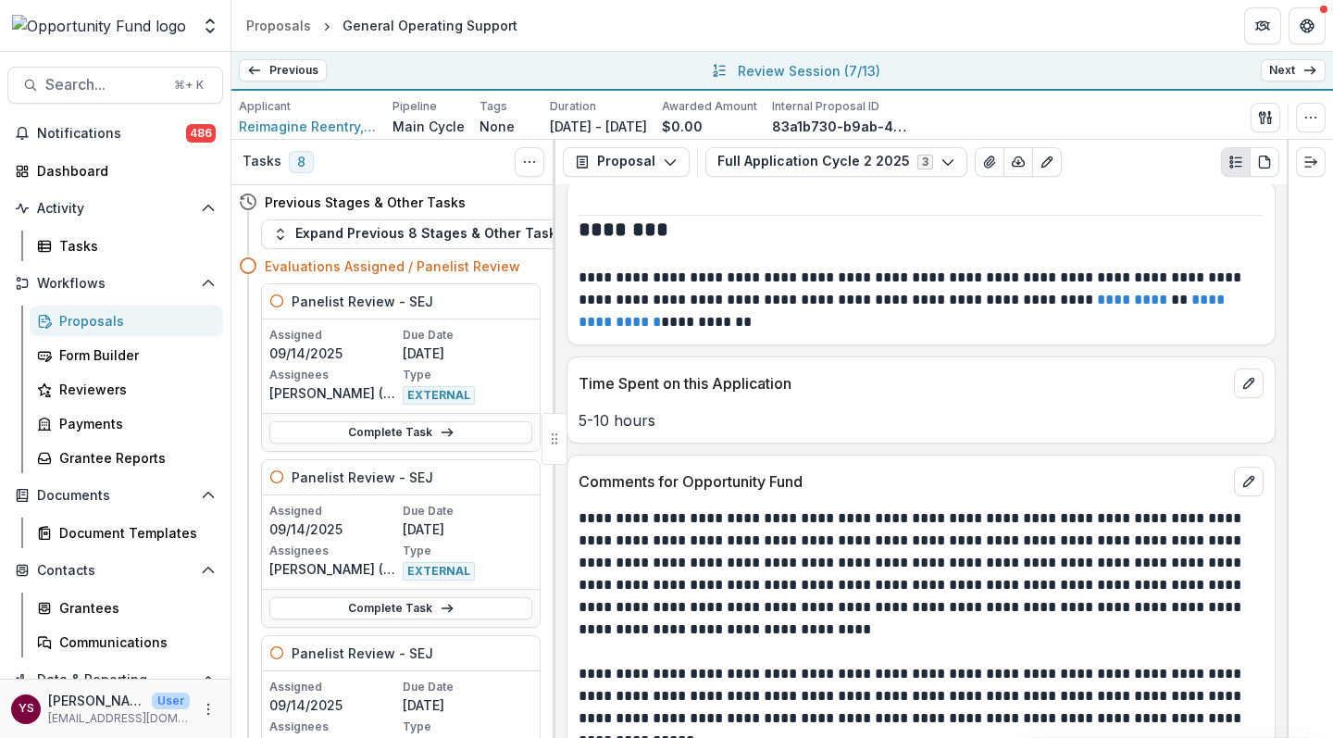
scroll to position [696, 0]
type textarea "**********"
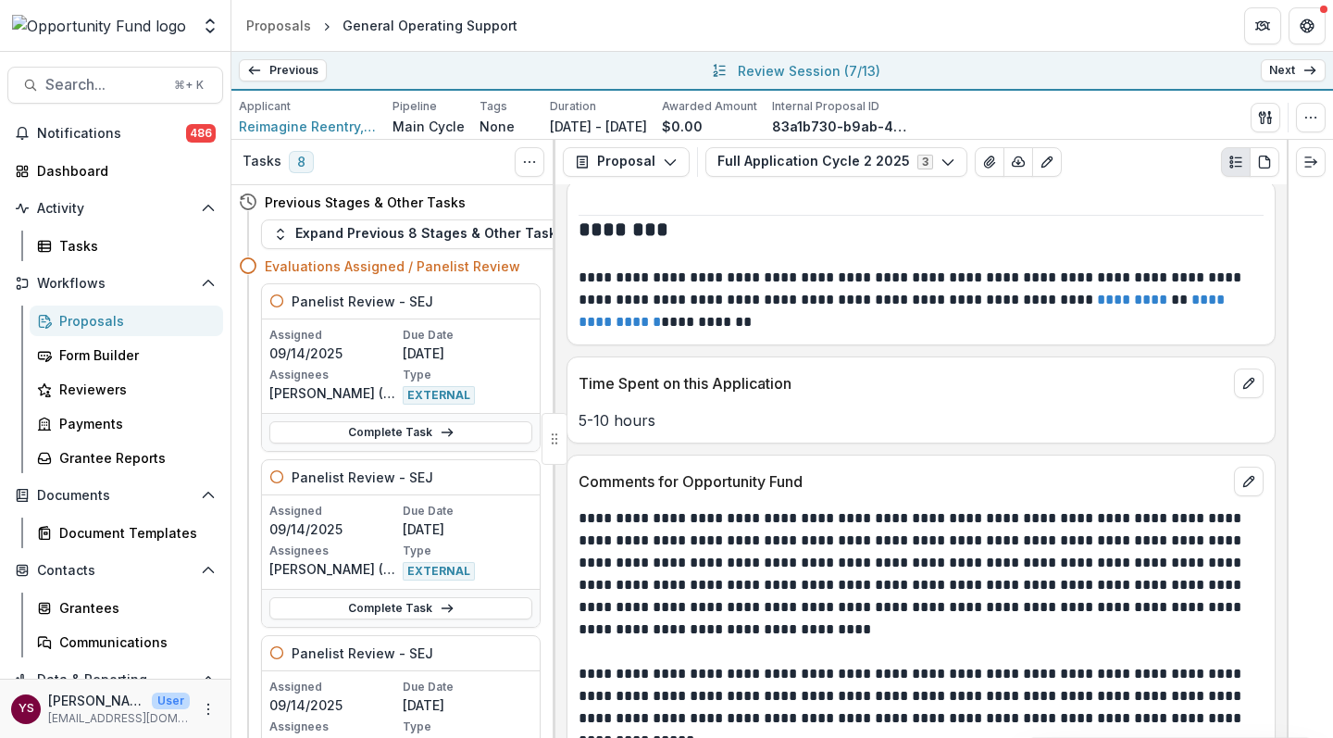
scroll to position [19531, 0]
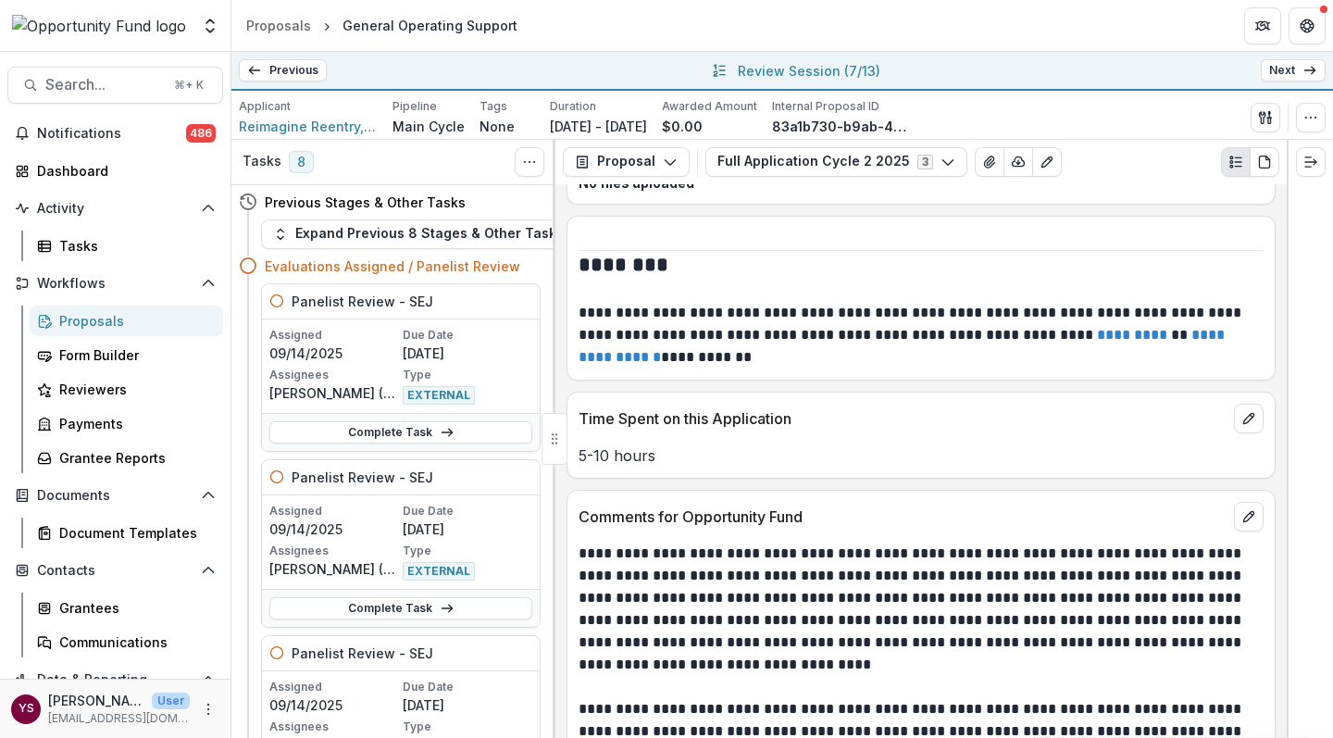
click at [1293, 65] on link "Next" at bounding box center [1292, 70] width 65 height 22
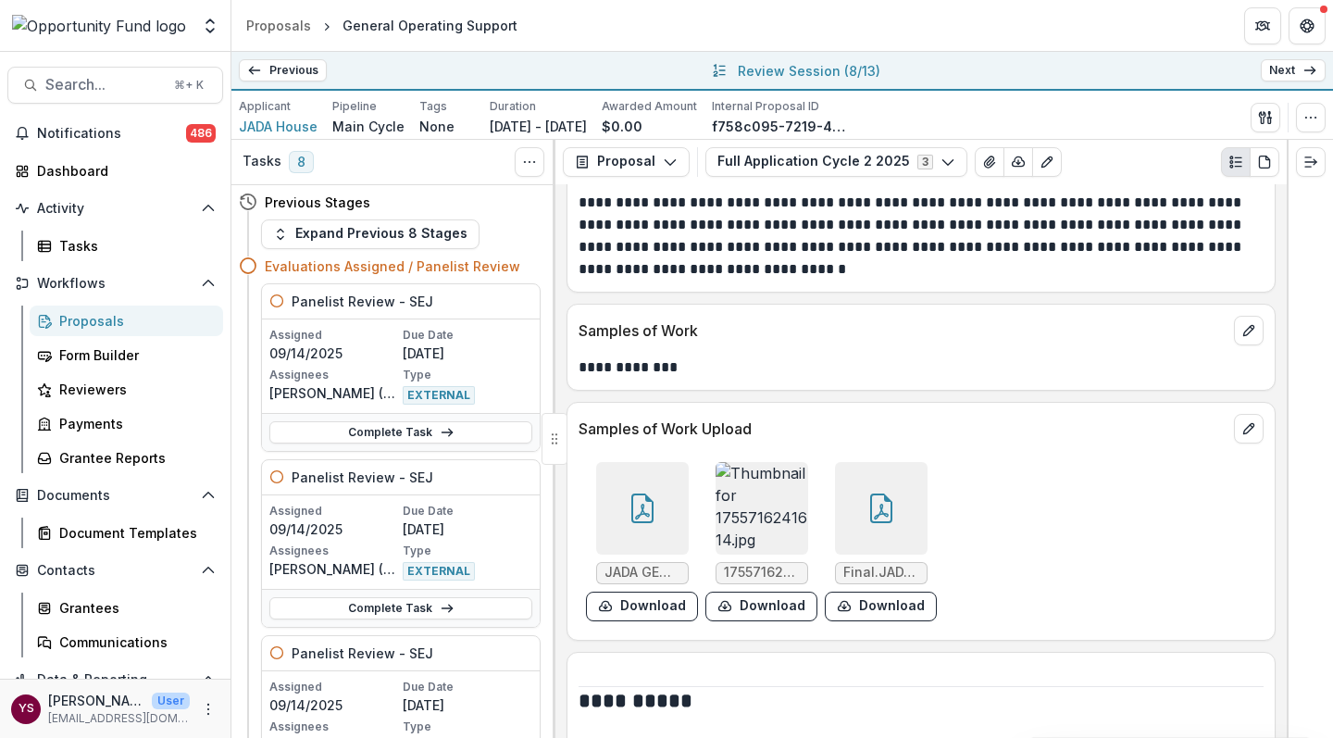
scroll to position [6519, 0]
click at [640, 495] on icon at bounding box center [642, 510] width 30 height 30
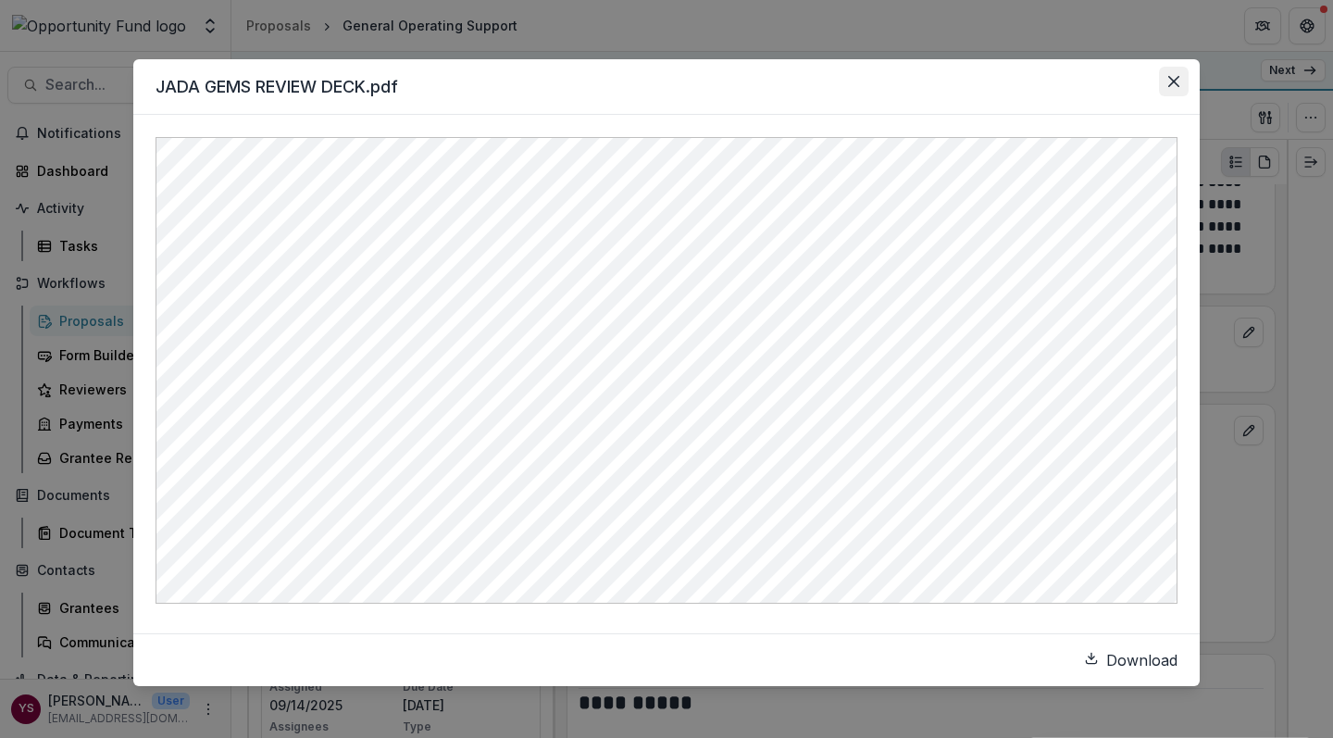
click at [1173, 82] on icon "Close" at bounding box center [1173, 81] width 11 height 11
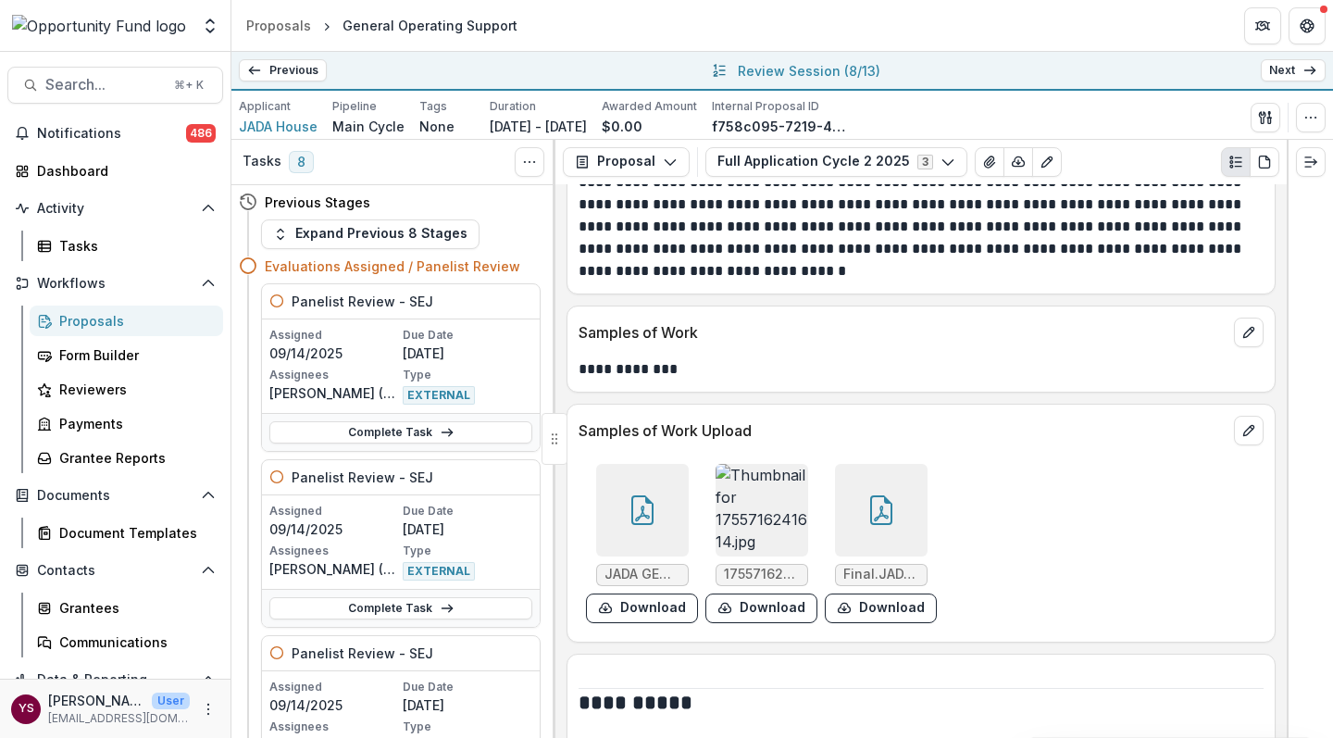
click at [757, 464] on img at bounding box center [761, 510] width 93 height 93
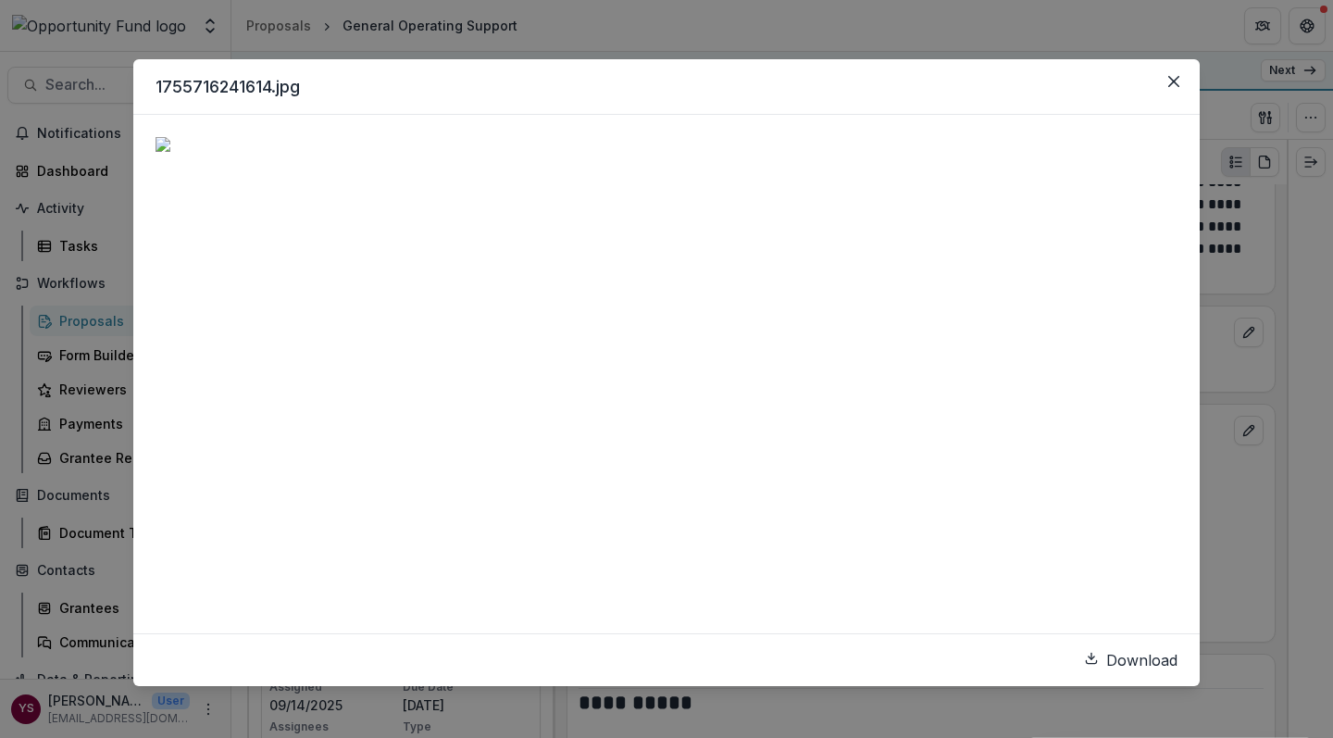
scroll to position [197, 0]
click at [1172, 81] on icon "Close" at bounding box center [1173, 81] width 11 height 11
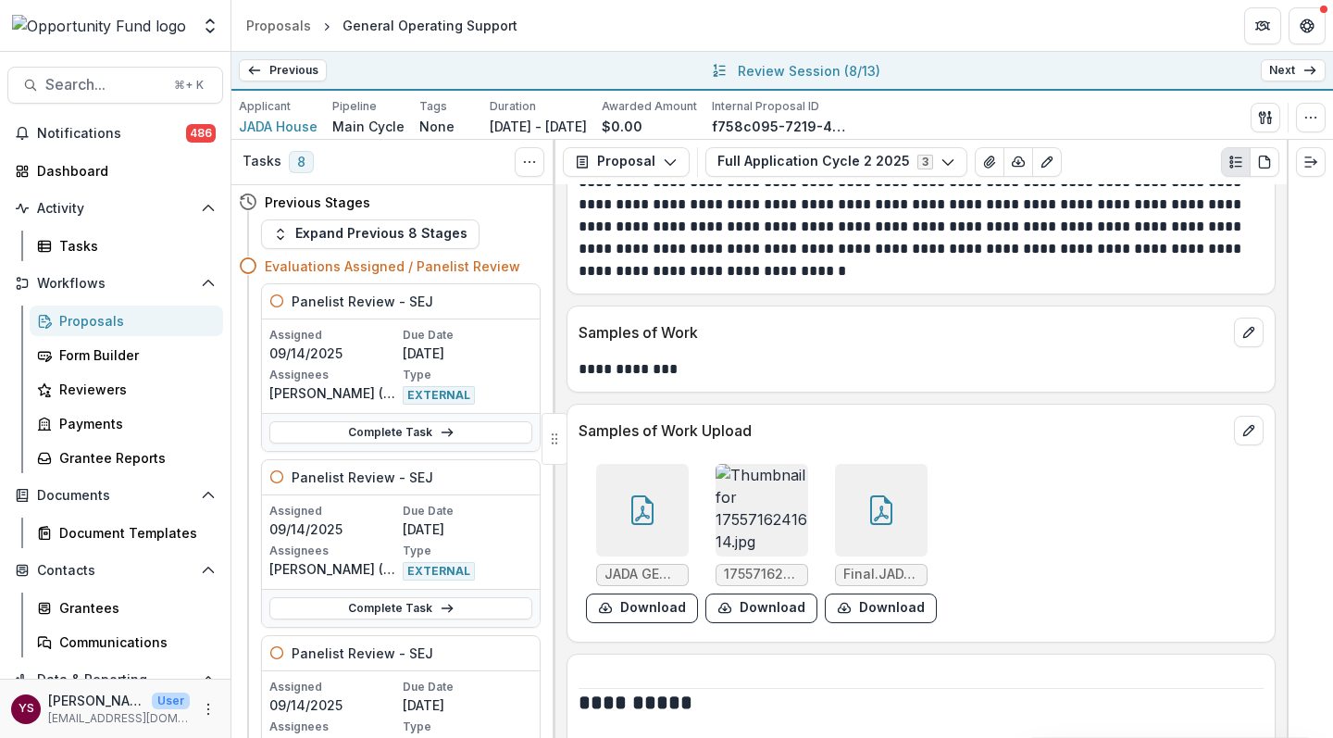
click at [846, 464] on div at bounding box center [881, 510] width 93 height 93
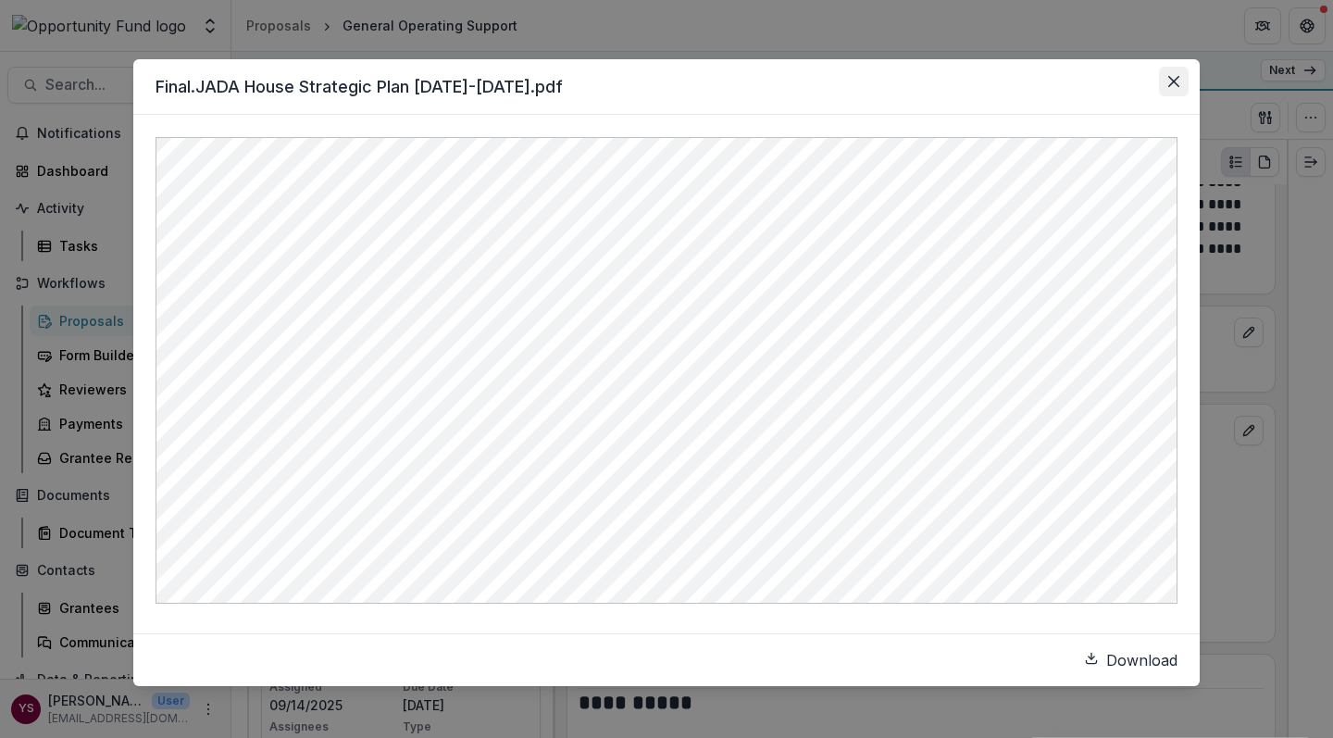
click at [1171, 79] on icon "Close" at bounding box center [1173, 81] width 11 height 11
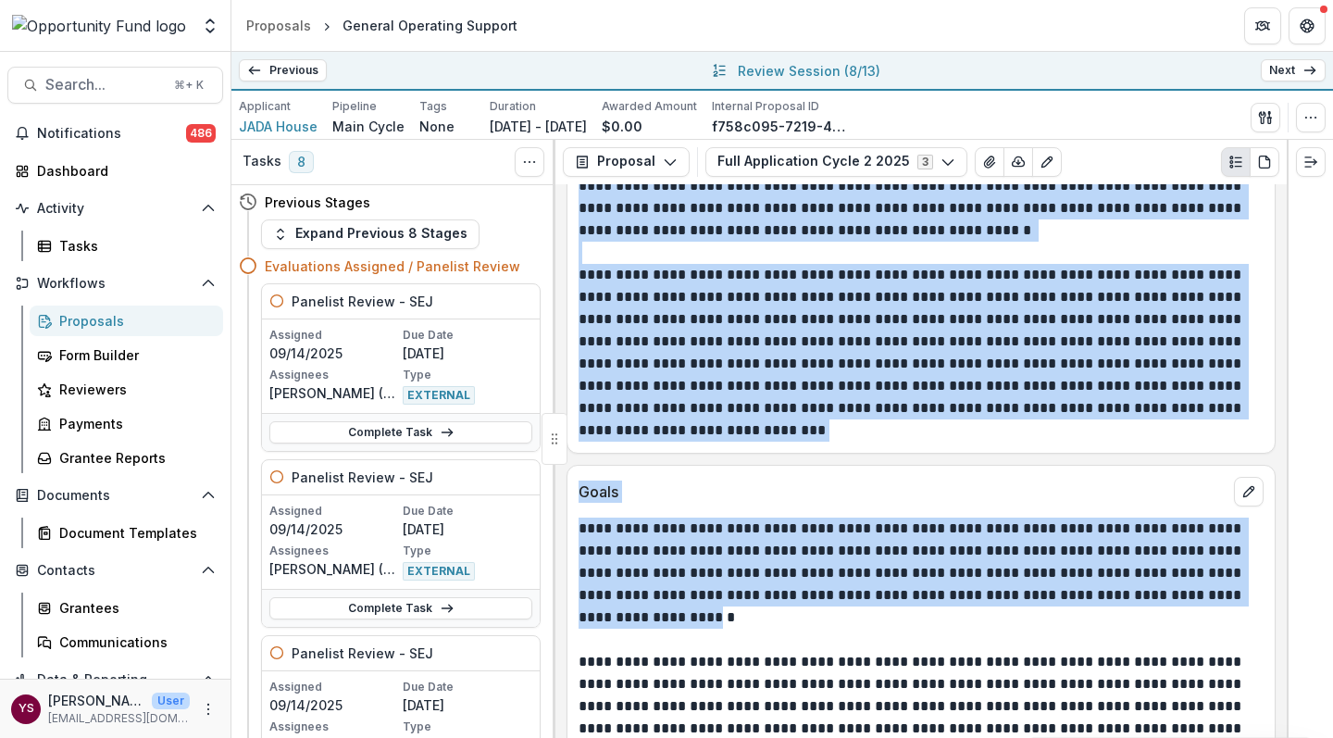
scroll to position [2686, 0]
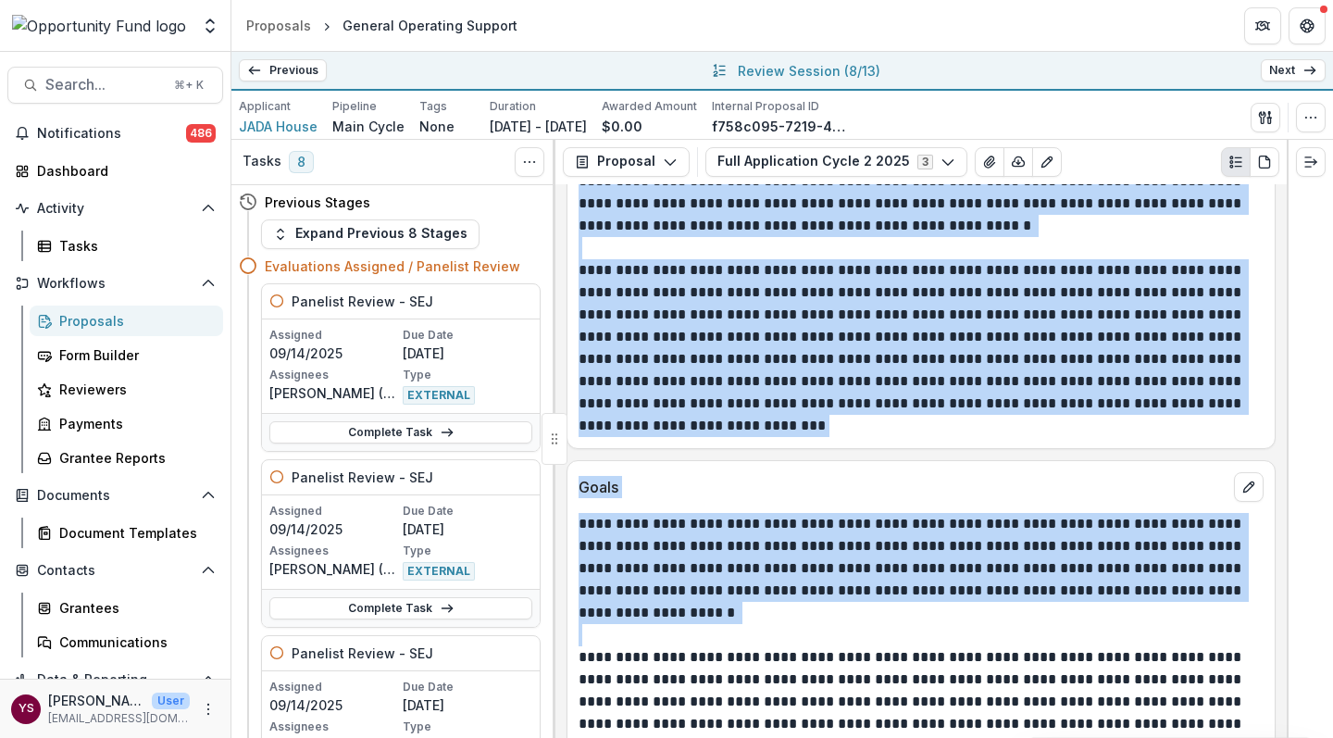
drag, startPoint x: 579, startPoint y: 204, endPoint x: 694, endPoint y: 599, distance: 411.5
click at [694, 599] on div "**********" at bounding box center [920, 460] width 731 height 553
copy div "**********"
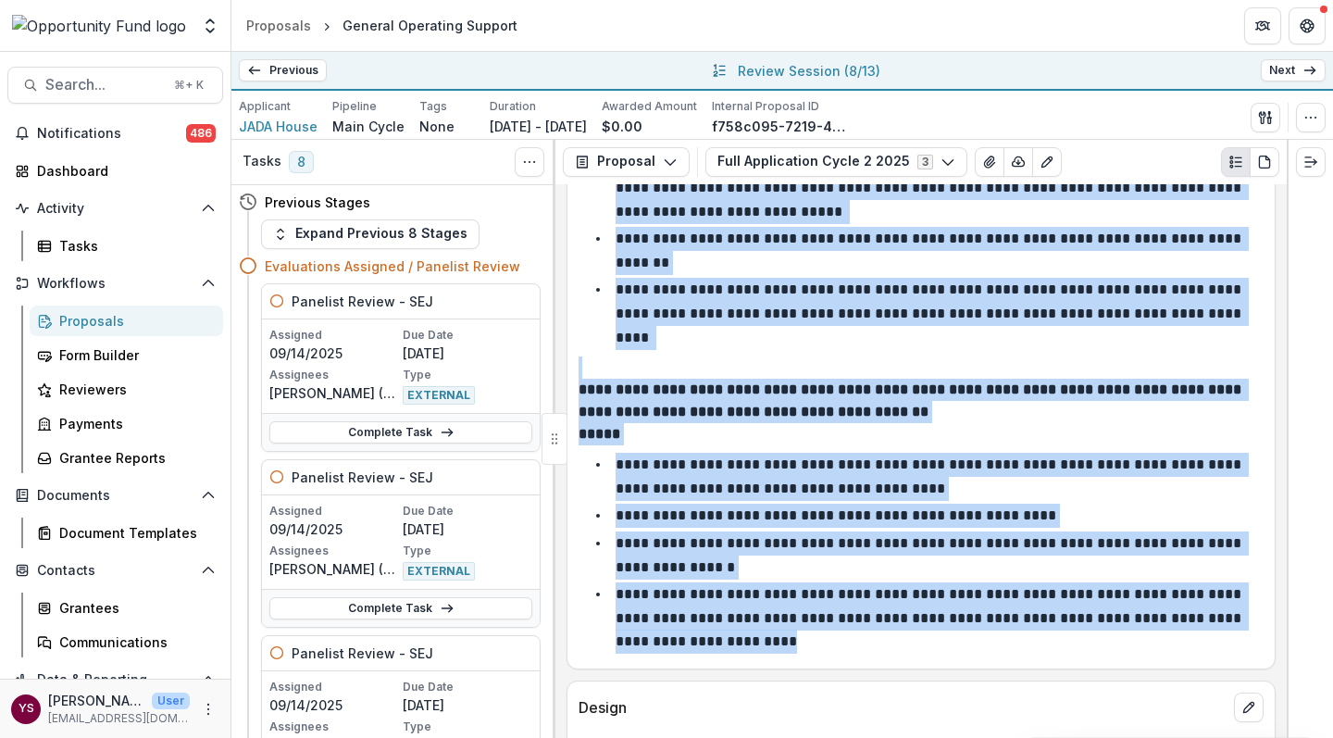
scroll to position [3836, 0]
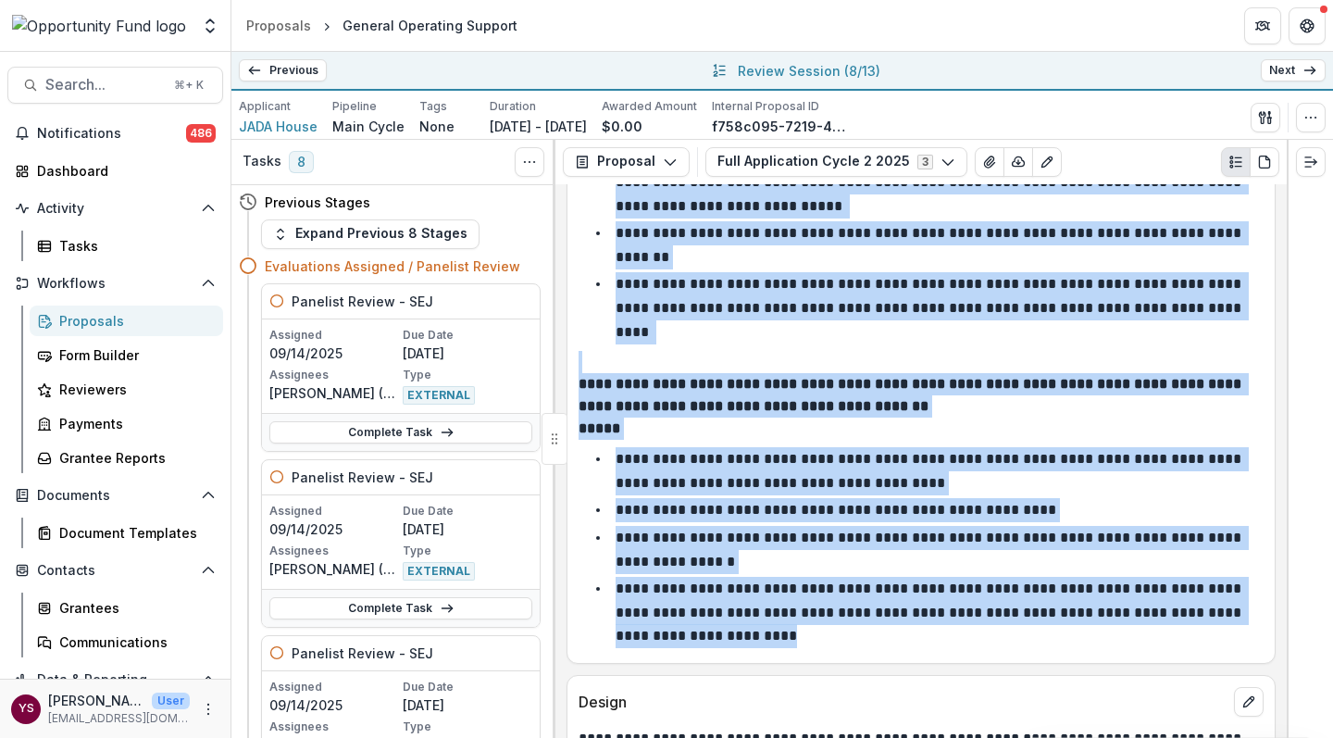
drag, startPoint x: 579, startPoint y: 355, endPoint x: 691, endPoint y: 565, distance: 238.1
copy div "**********"
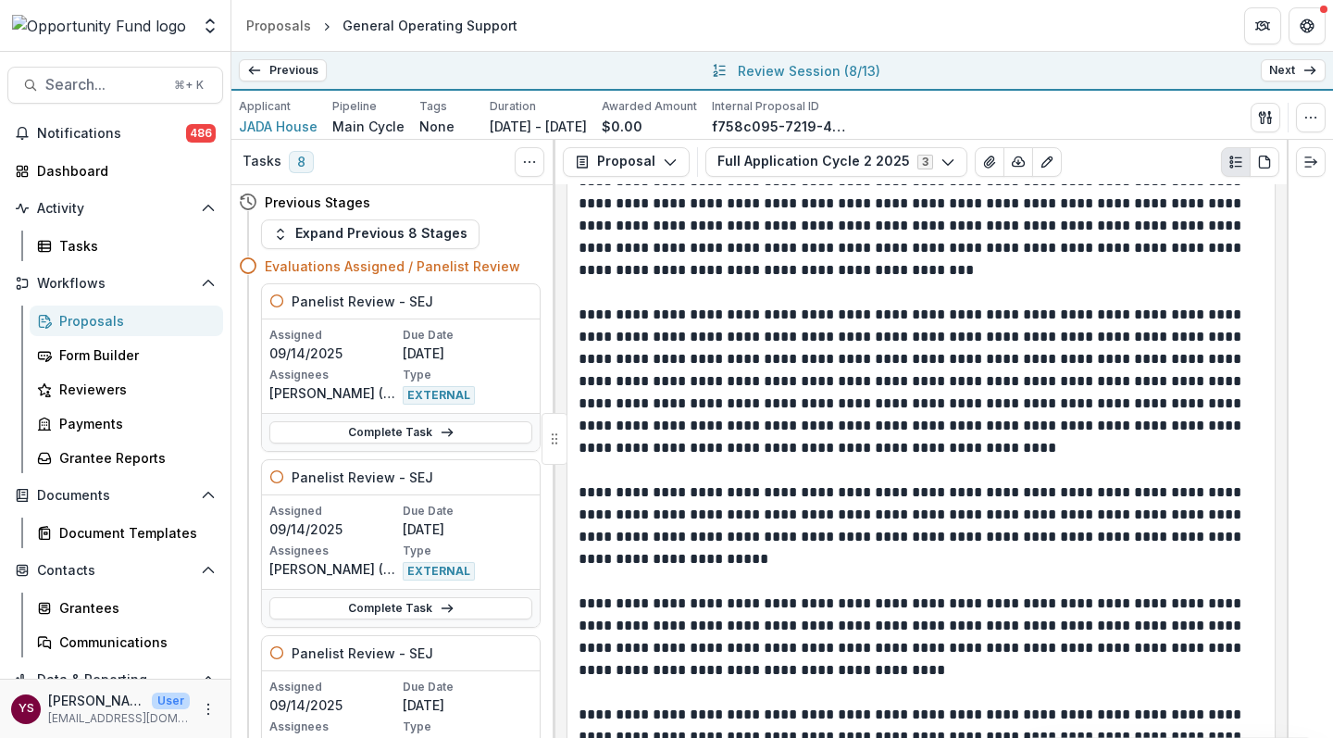
scroll to position [5879, 0]
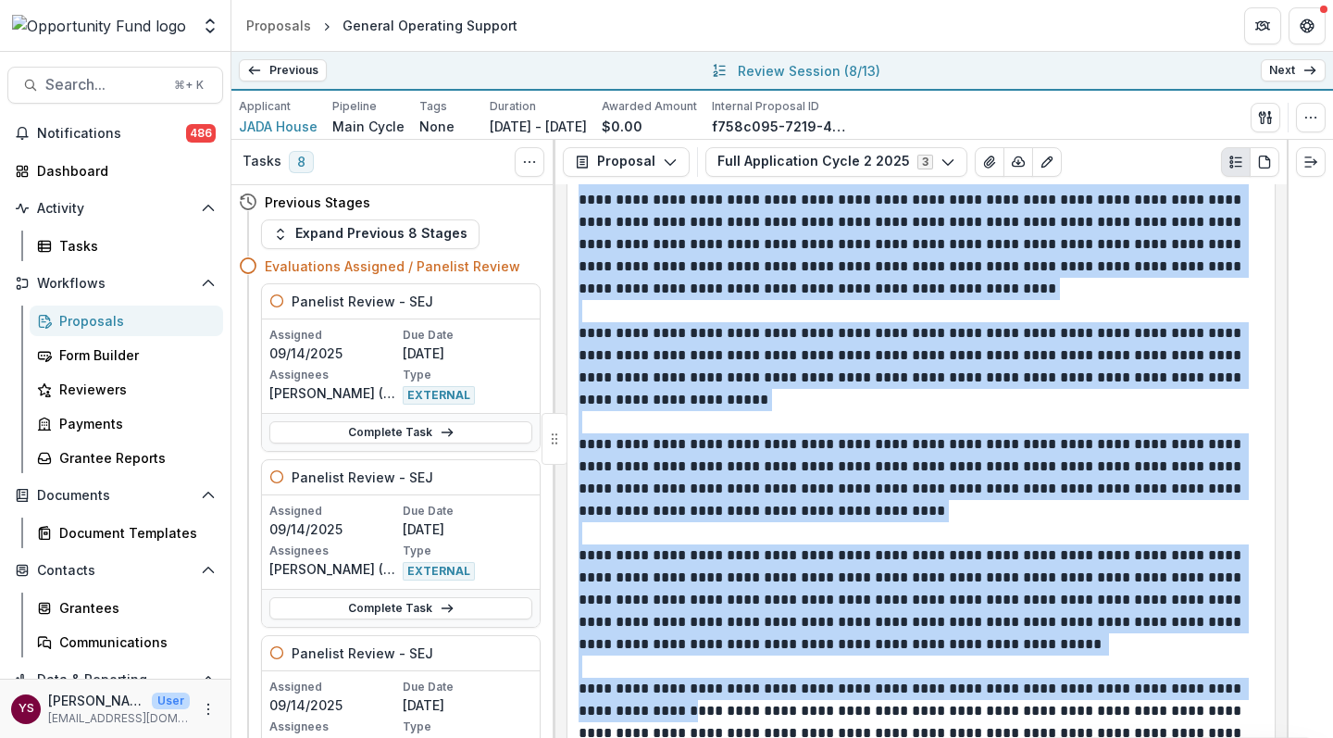
drag, startPoint x: 579, startPoint y: 377, endPoint x: 710, endPoint y: 619, distance: 275.4
click at [710, 619] on div "**********" at bounding box center [920, 460] width 731 height 553
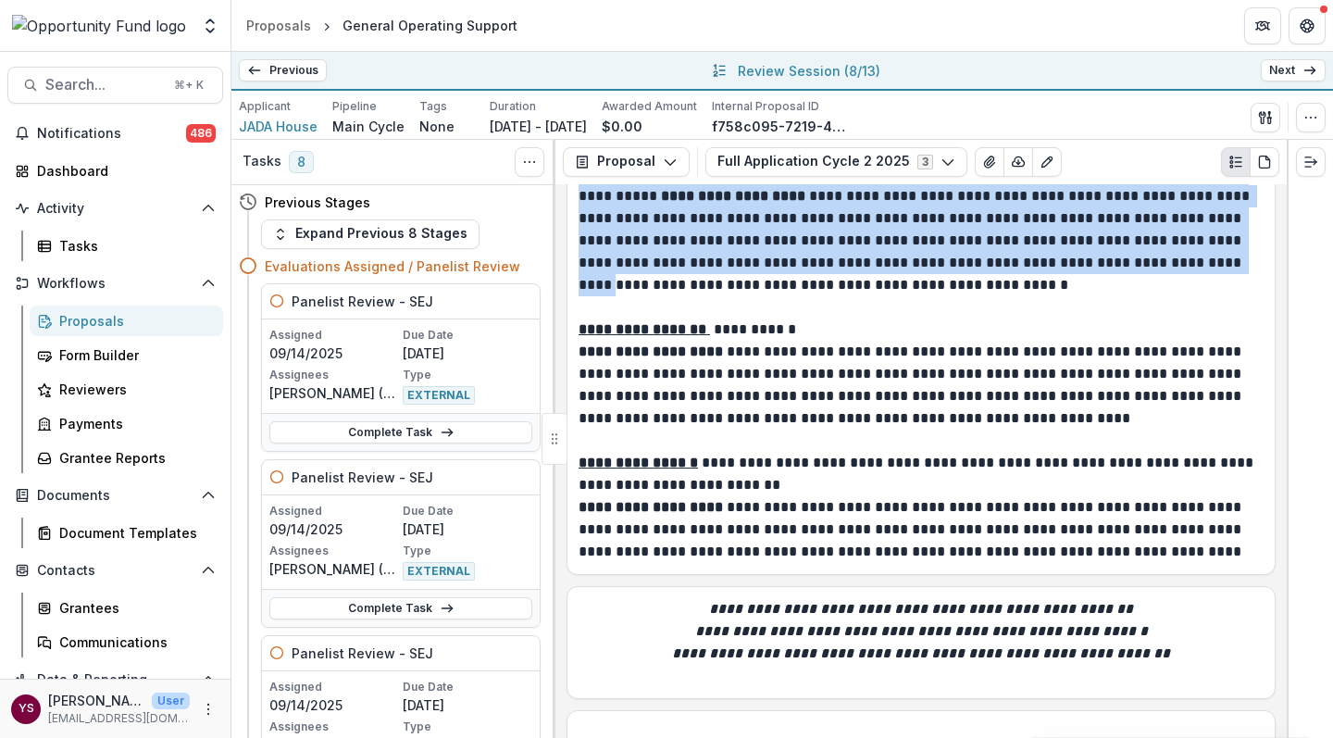
scroll to position [4998, 0]
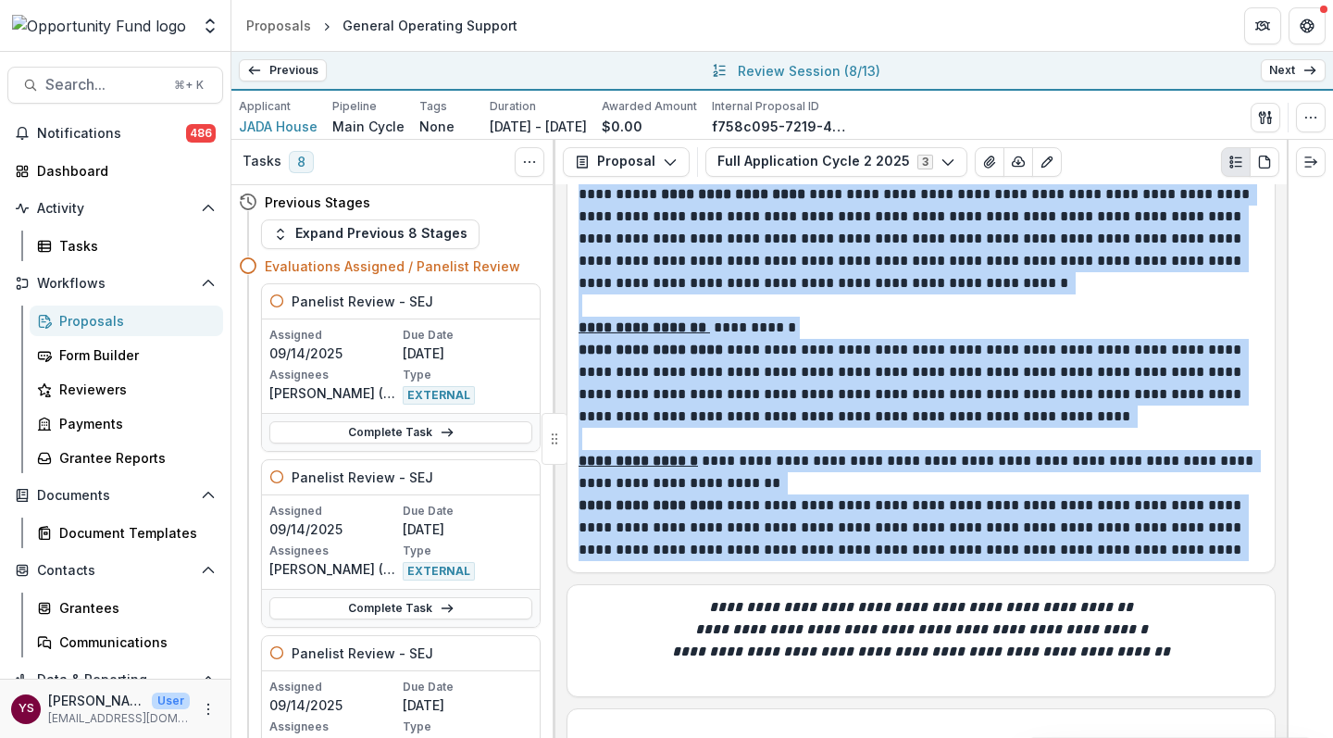
copy div "**********"
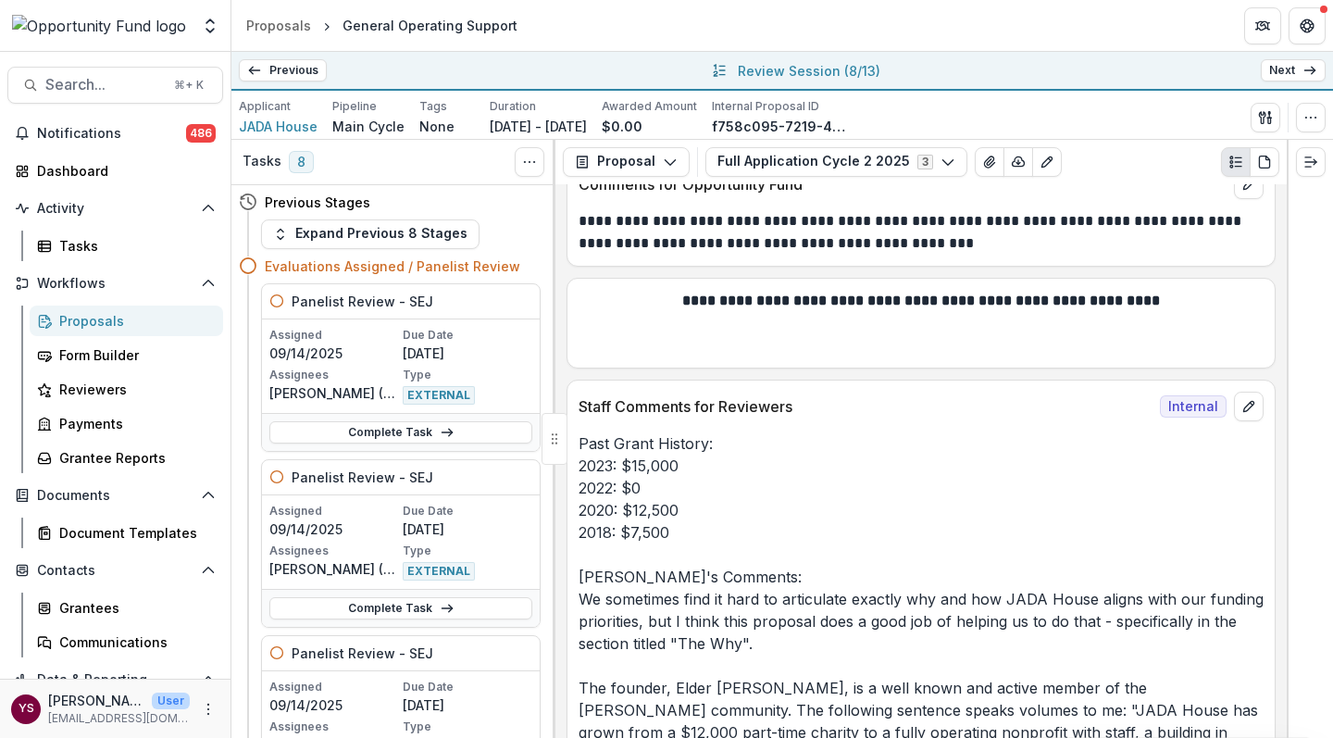
scroll to position [11862, 0]
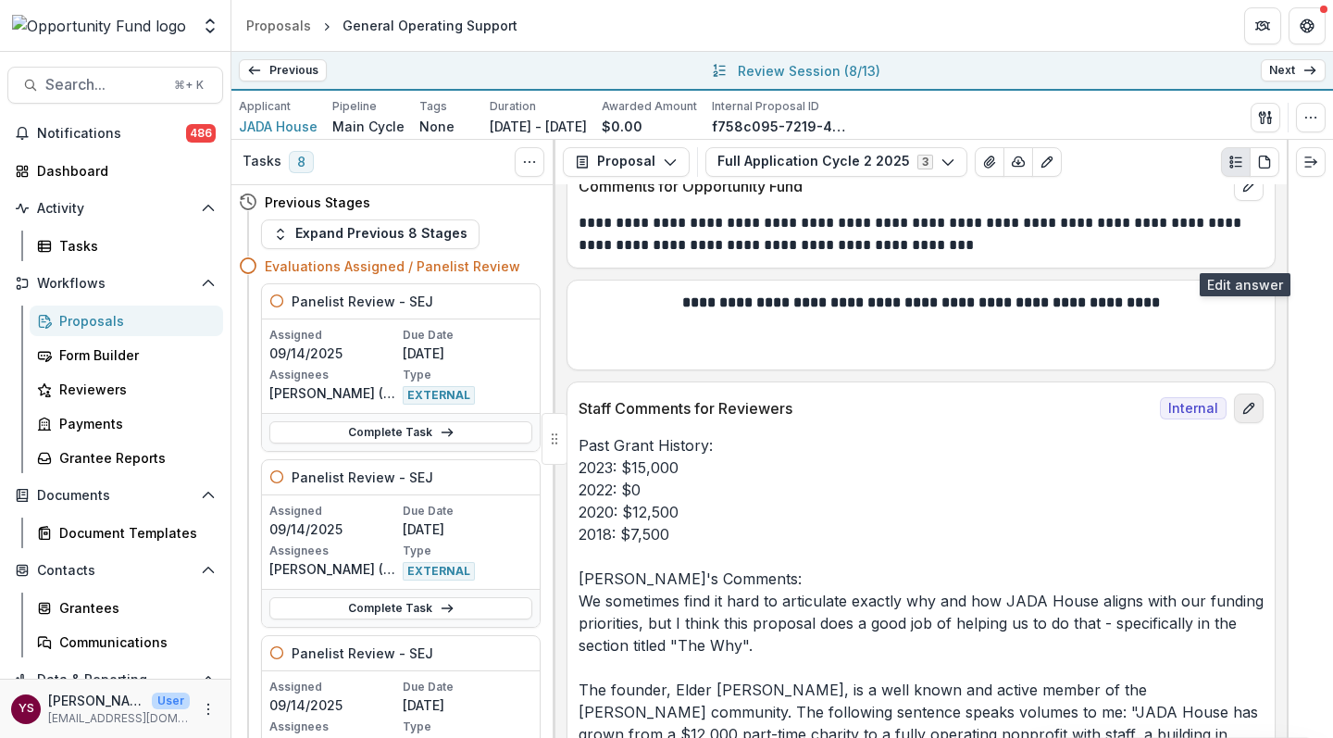
click at [1245, 401] on icon "edit" at bounding box center [1248, 408] width 15 height 15
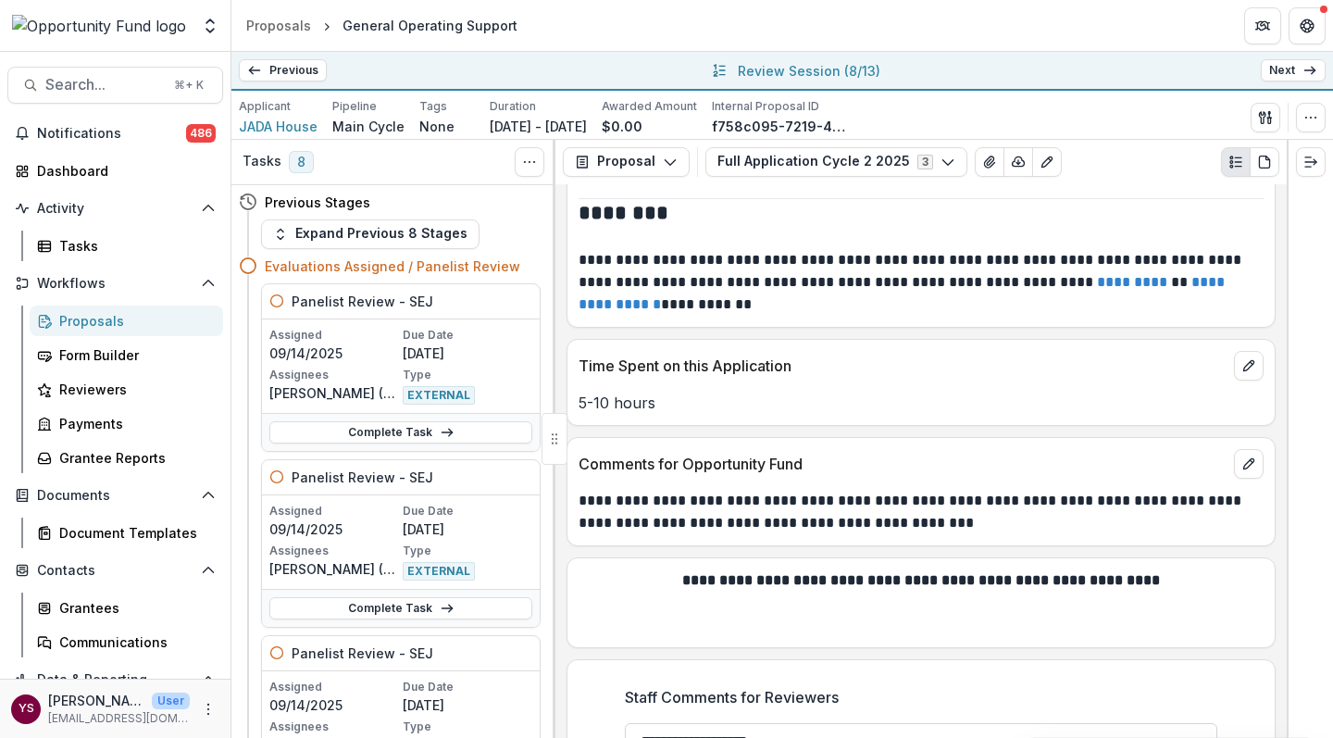
paste textarea "**********"
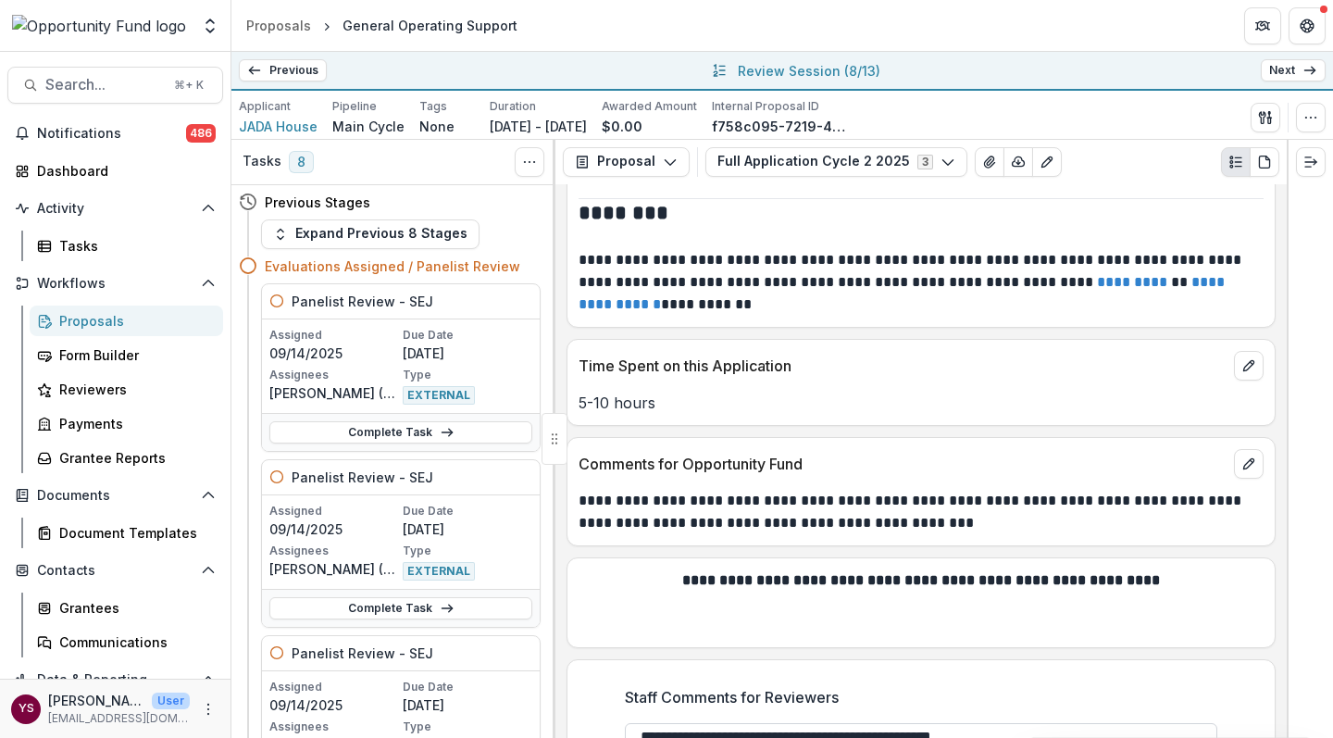
scroll to position [659, 0]
drag, startPoint x: 874, startPoint y: 587, endPoint x: 924, endPoint y: 589, distance: 50.0
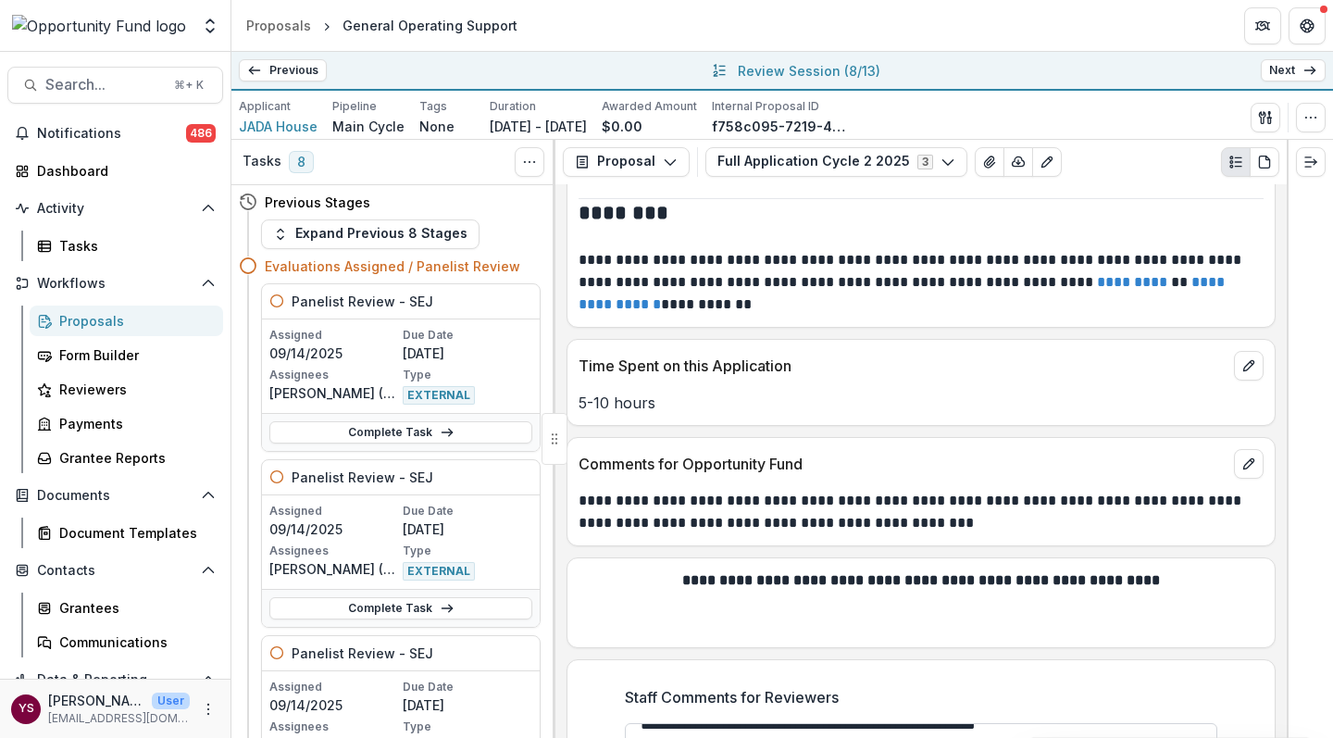
drag, startPoint x: 1162, startPoint y: 583, endPoint x: 1183, endPoint y: 583, distance: 20.4
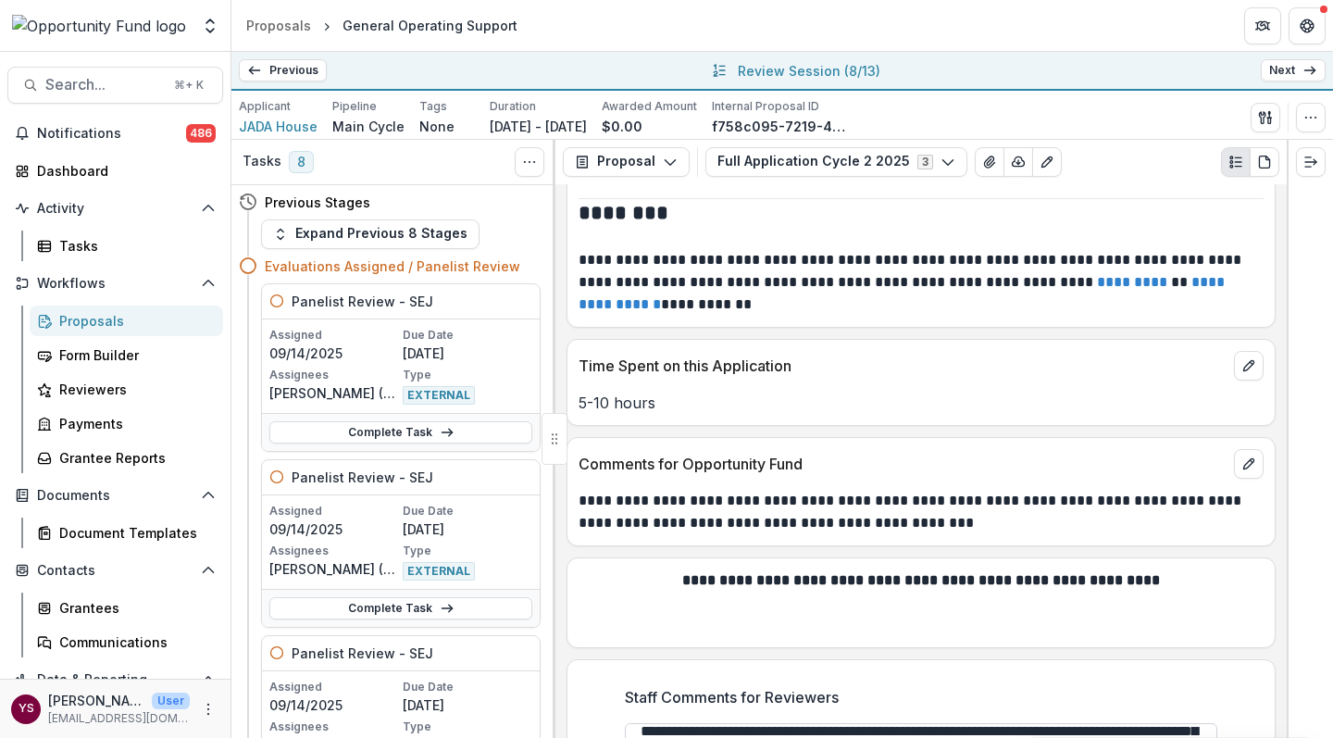
scroll to position [722, 0]
drag, startPoint x: 779, startPoint y: 595, endPoint x: 863, endPoint y: 595, distance: 84.2
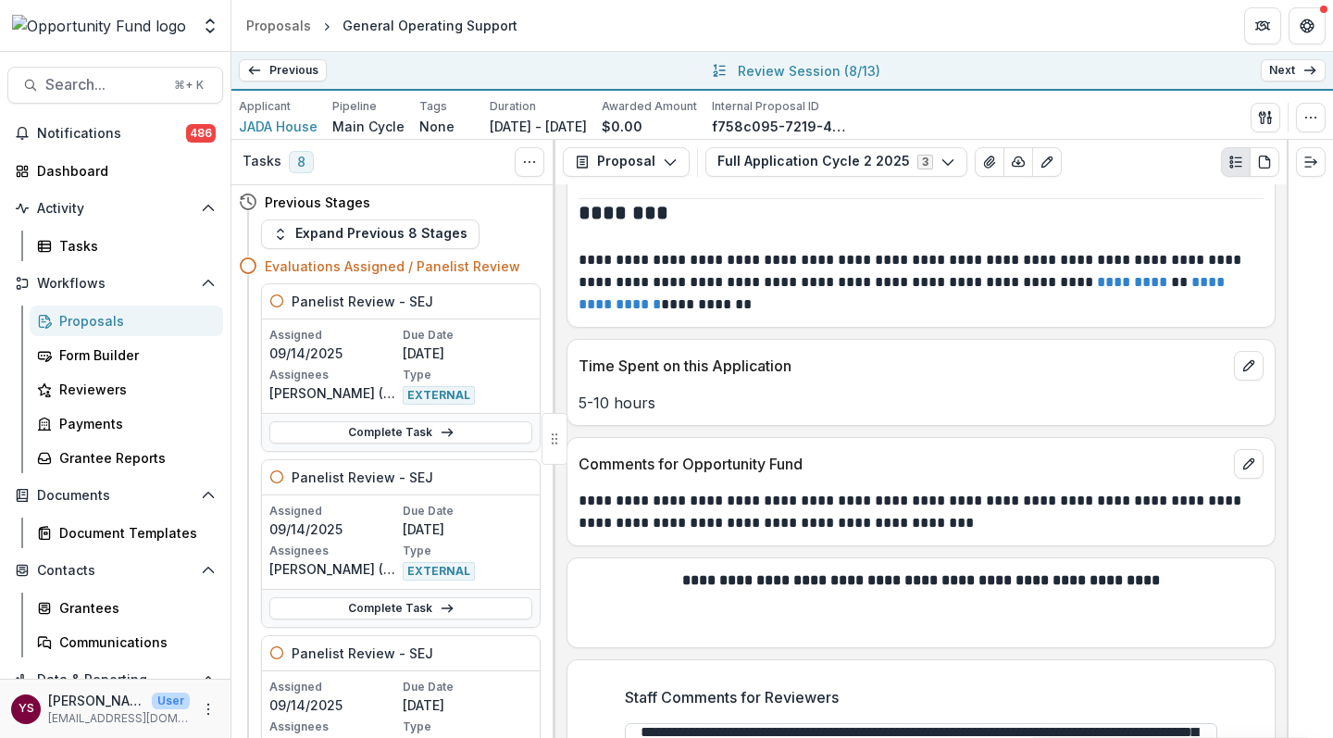
drag, startPoint x: 867, startPoint y: 596, endPoint x: 1037, endPoint y: 590, distance: 169.5
drag, startPoint x: 730, startPoint y: 594, endPoint x: 1105, endPoint y: 577, distance: 375.2
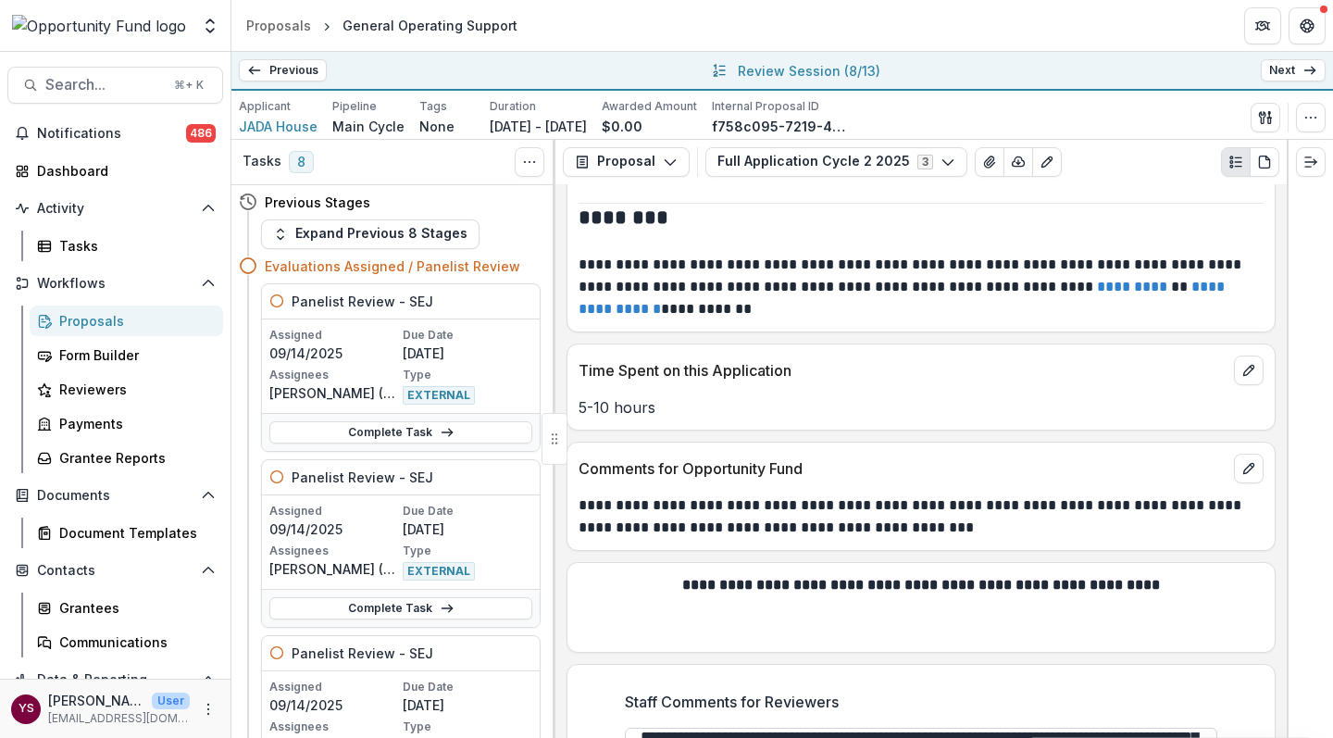
drag, startPoint x: 1149, startPoint y: 601, endPoint x: 1061, endPoint y: 622, distance: 91.4
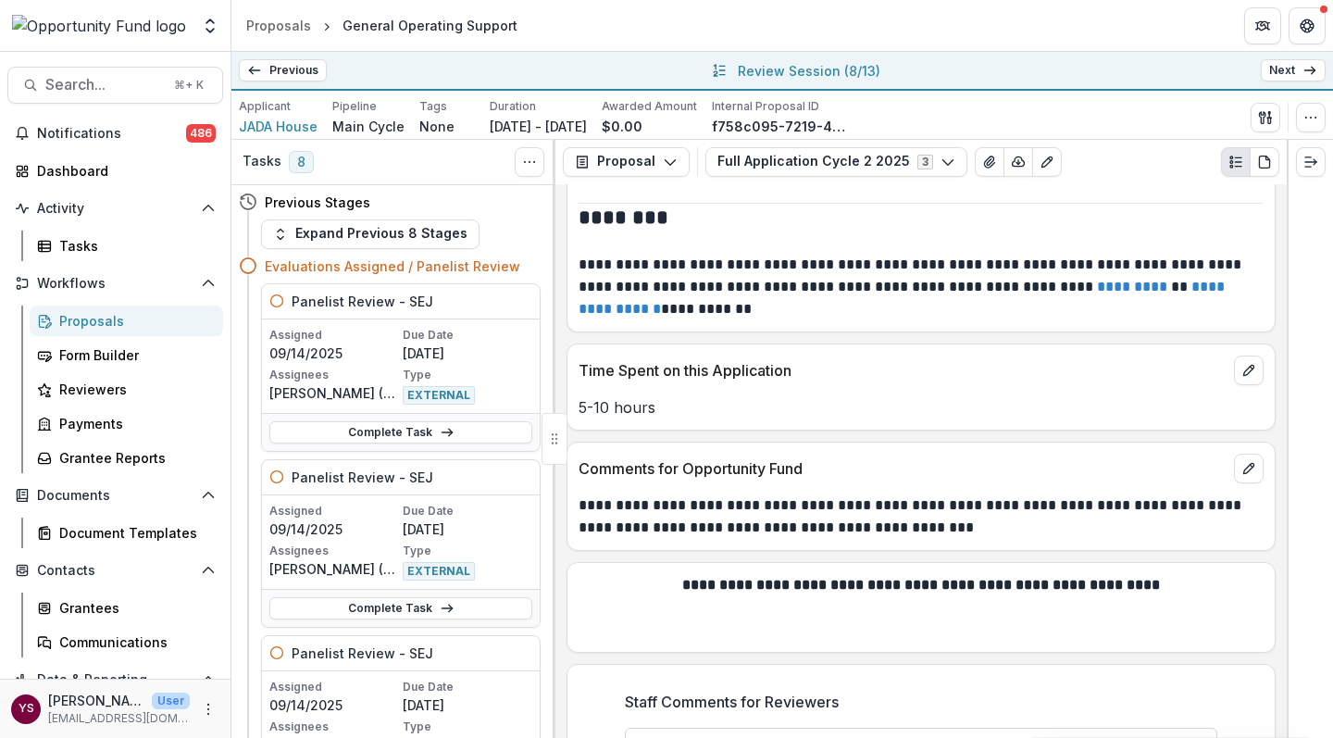
drag, startPoint x: 994, startPoint y: 587, endPoint x: 1022, endPoint y: 585, distance: 27.8
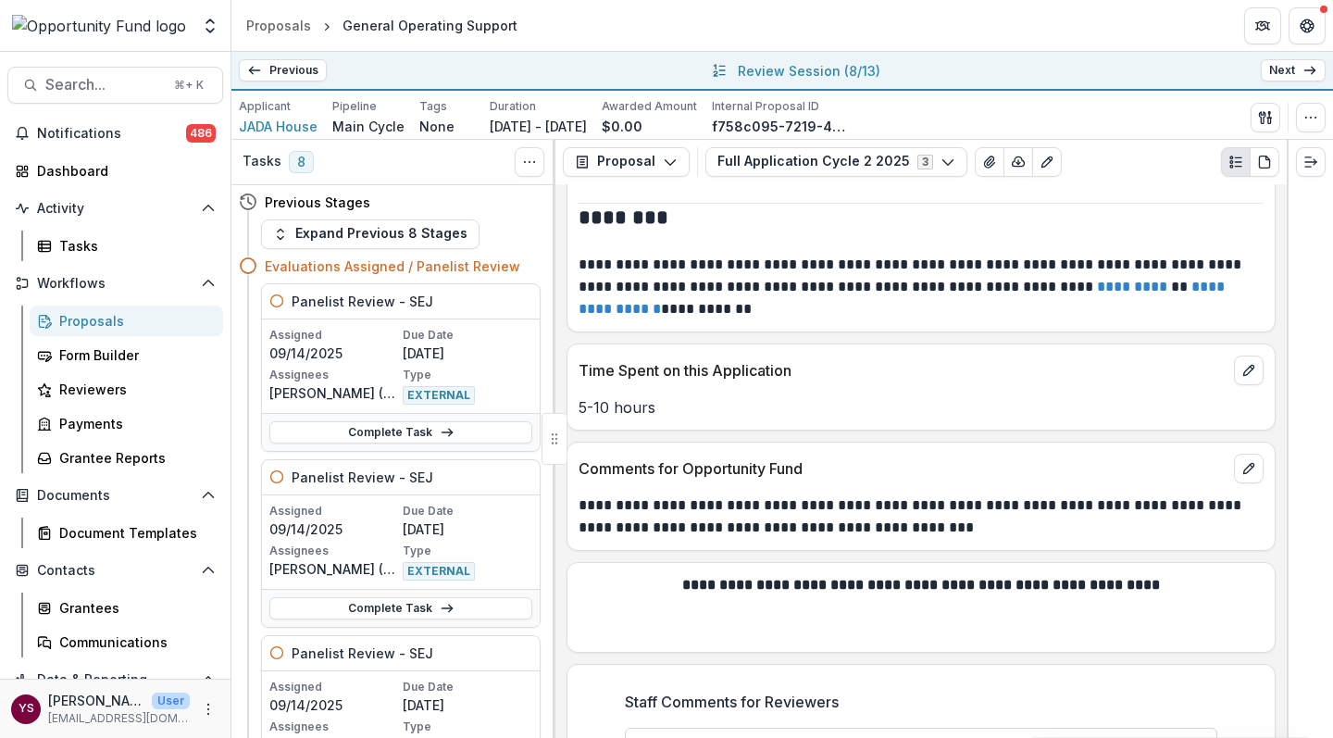
scroll to position [831, 0]
drag, startPoint x: 826, startPoint y: 592, endPoint x: 973, endPoint y: 607, distance: 147.9
drag, startPoint x: 938, startPoint y: 599, endPoint x: 1017, endPoint y: 591, distance: 79.0
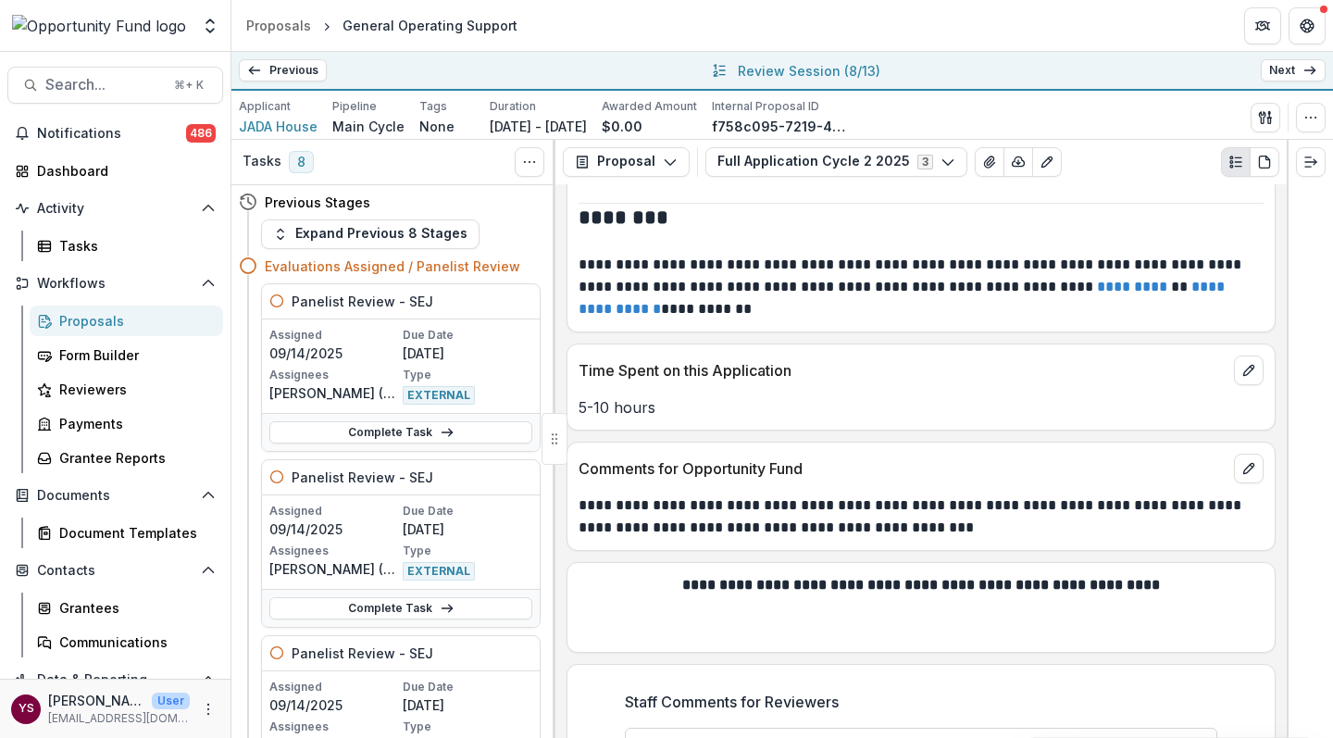
drag, startPoint x: 664, startPoint y: 594, endPoint x: 674, endPoint y: 593, distance: 10.2
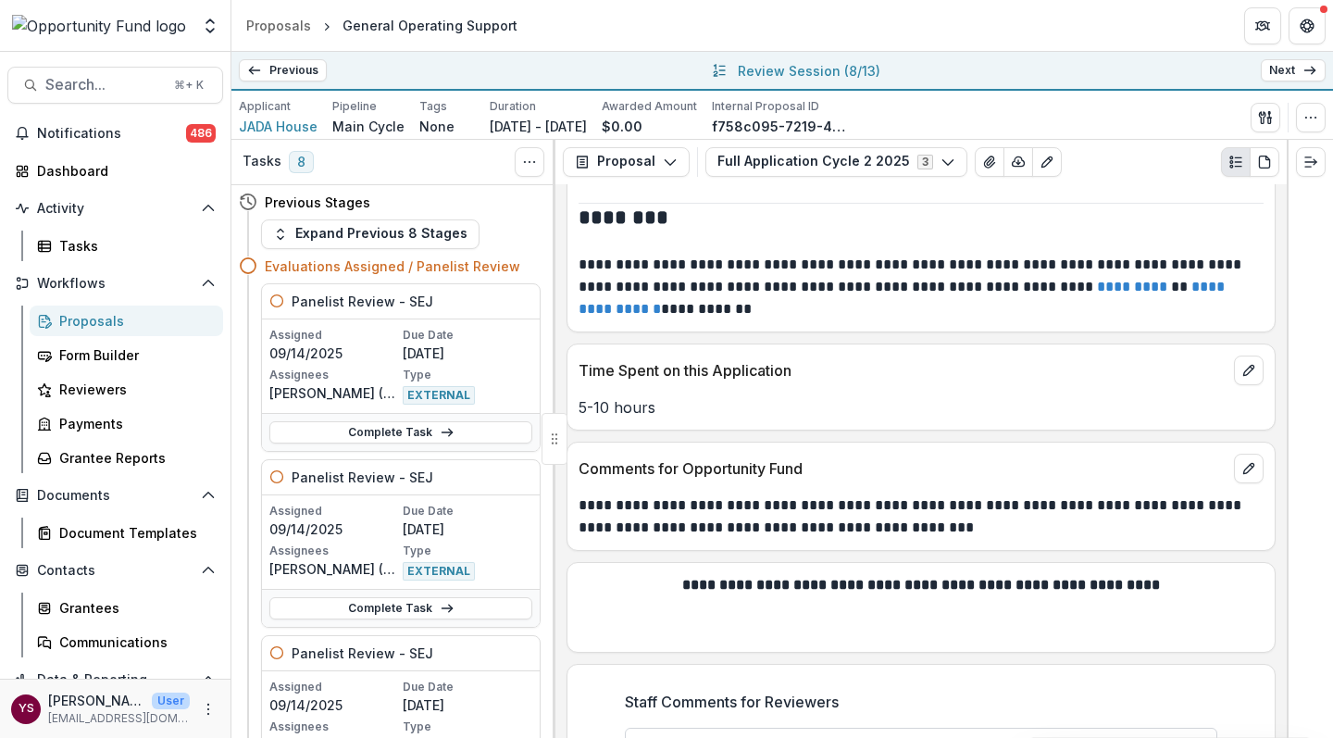
drag, startPoint x: 1037, startPoint y: 604, endPoint x: 1039, endPoint y: 619, distance: 14.9
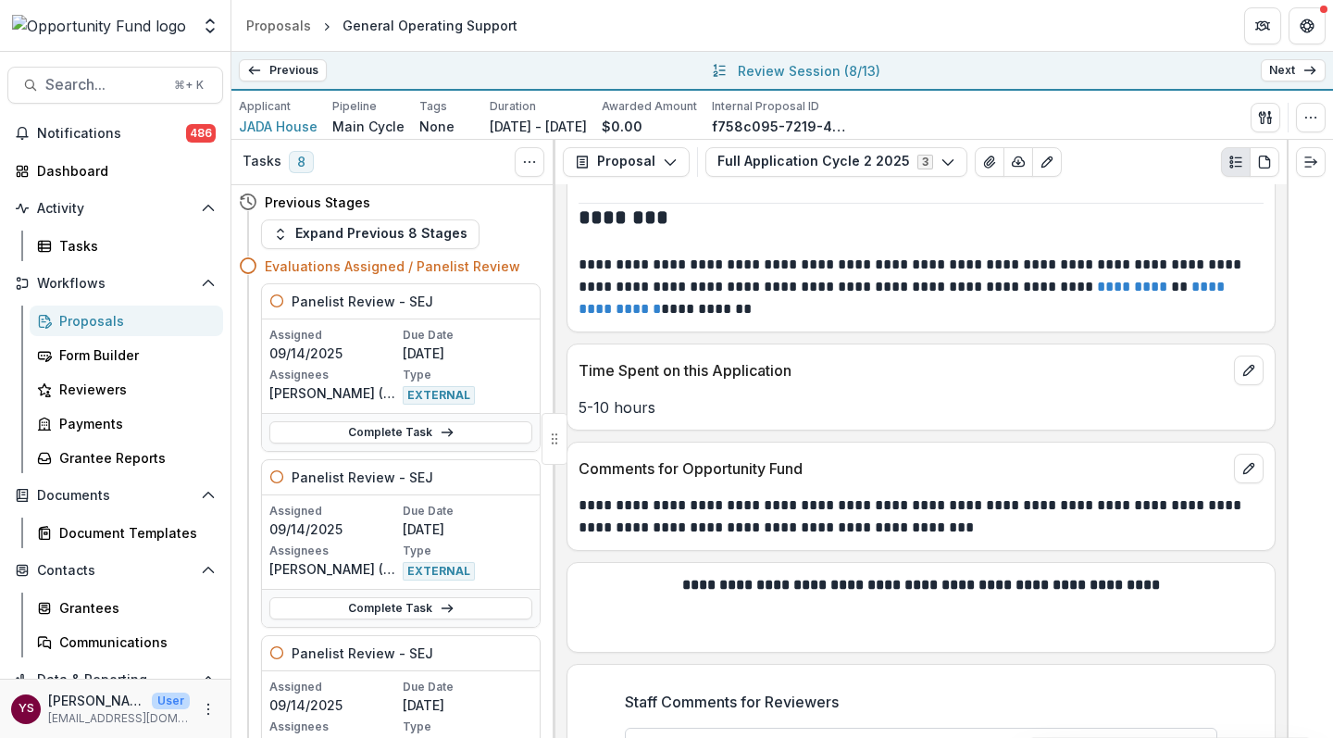
scroll to position [879, 0]
type textarea "**********"
click at [1294, 68] on link "Next" at bounding box center [1292, 70] width 65 height 22
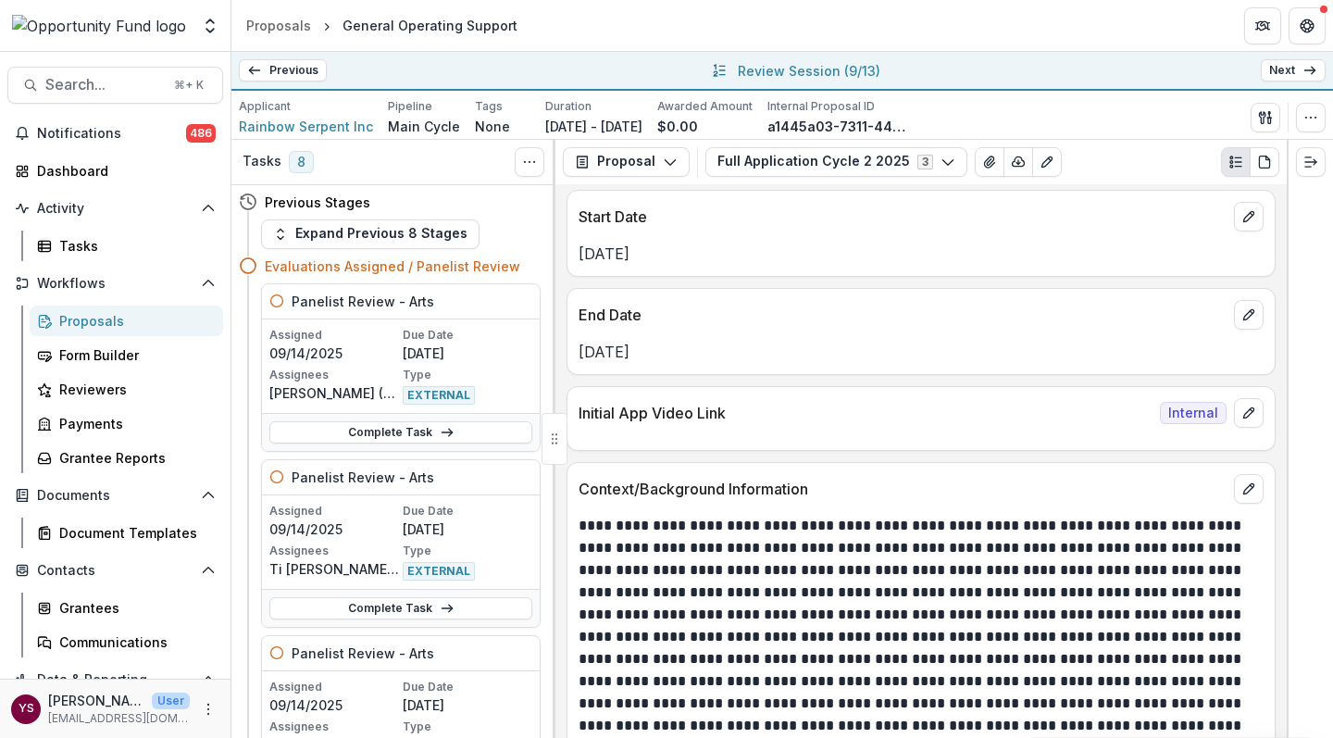
scroll to position [1457, 0]
